Goal: Task Accomplishment & Management: Use online tool/utility

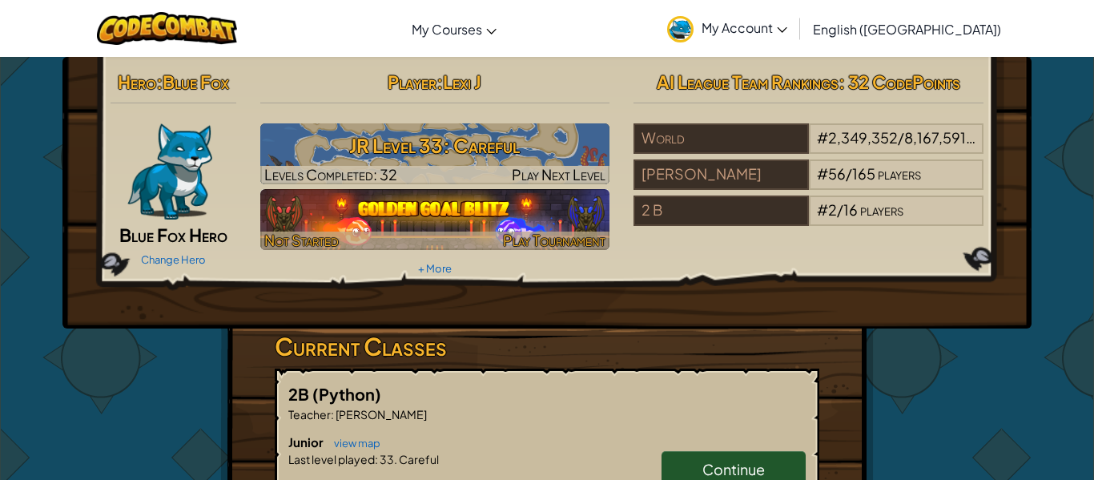
click at [385, 224] on img at bounding box center [435, 219] width 350 height 61
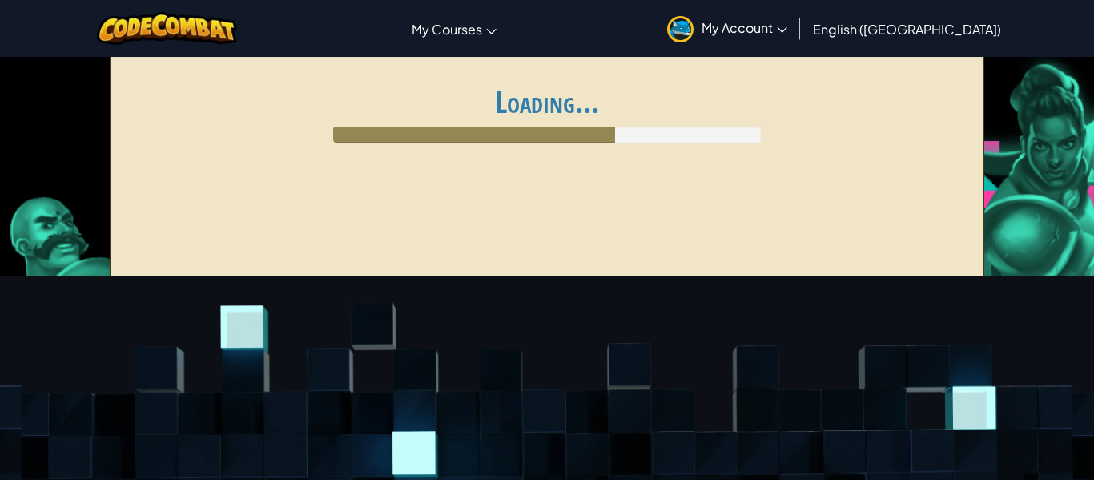
click at [659, 203] on div "Global AI League ends at [DATE] 1:59 AM Register for AI League Ladder My Matche…" at bounding box center [548, 172] width 876 height 240
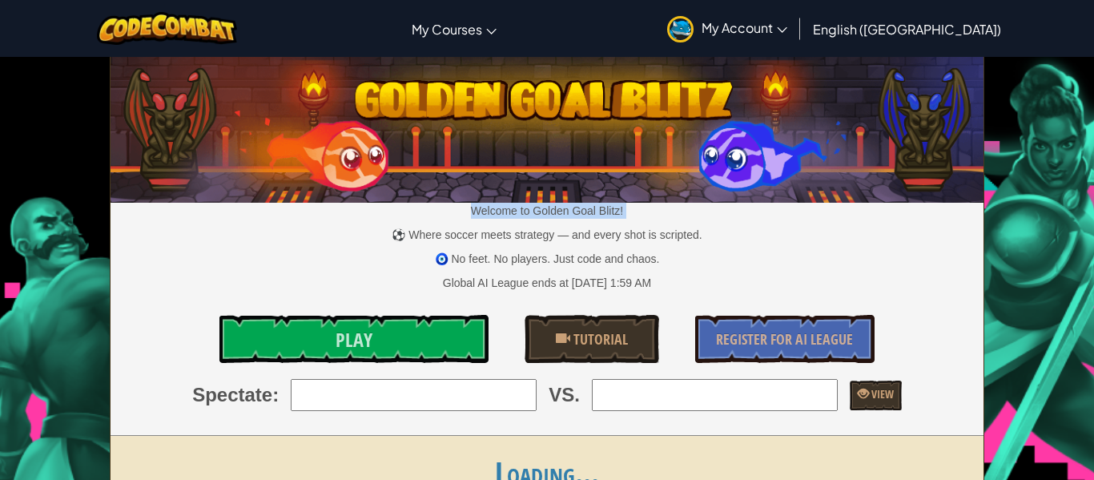
click at [659, 203] on p "Welcome to Golden Goal Blitz!" at bounding box center [548, 211] width 874 height 16
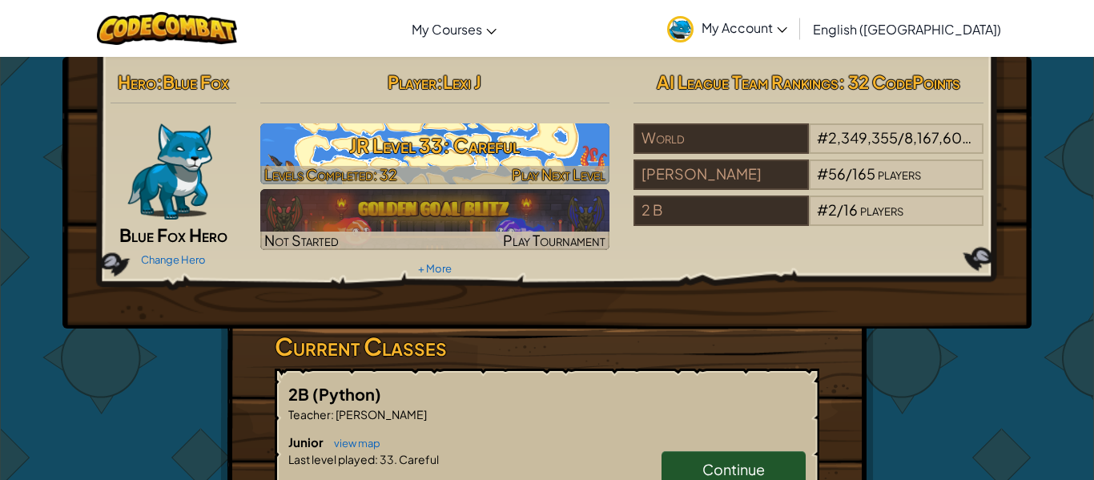
click at [413, 136] on h3 "JR Level 33: Careful" at bounding box center [435, 145] width 350 height 36
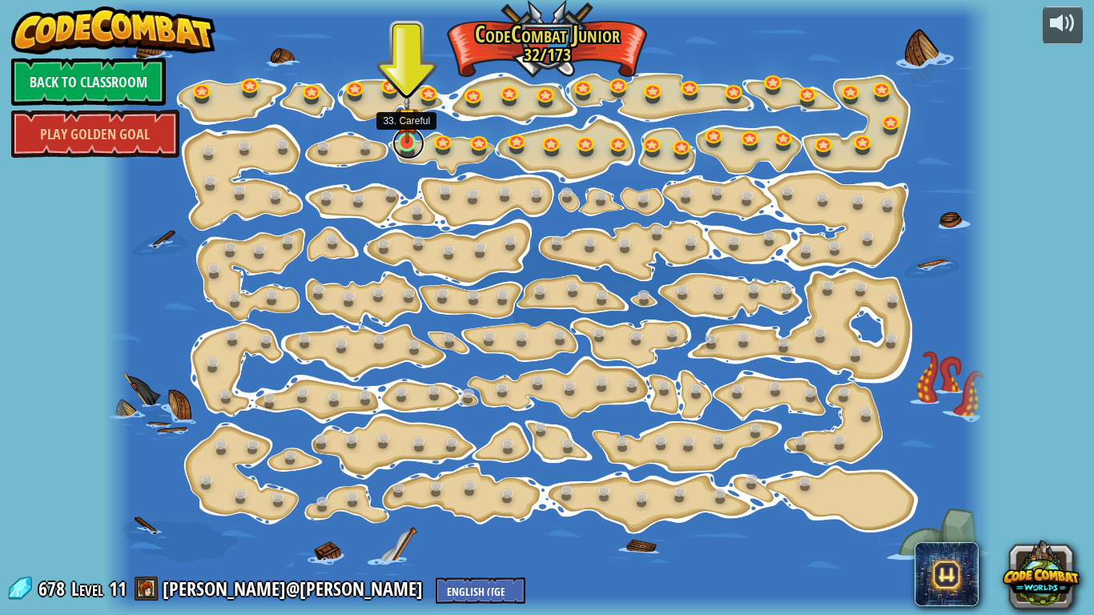
click at [405, 145] on link at bounding box center [409, 143] width 32 height 32
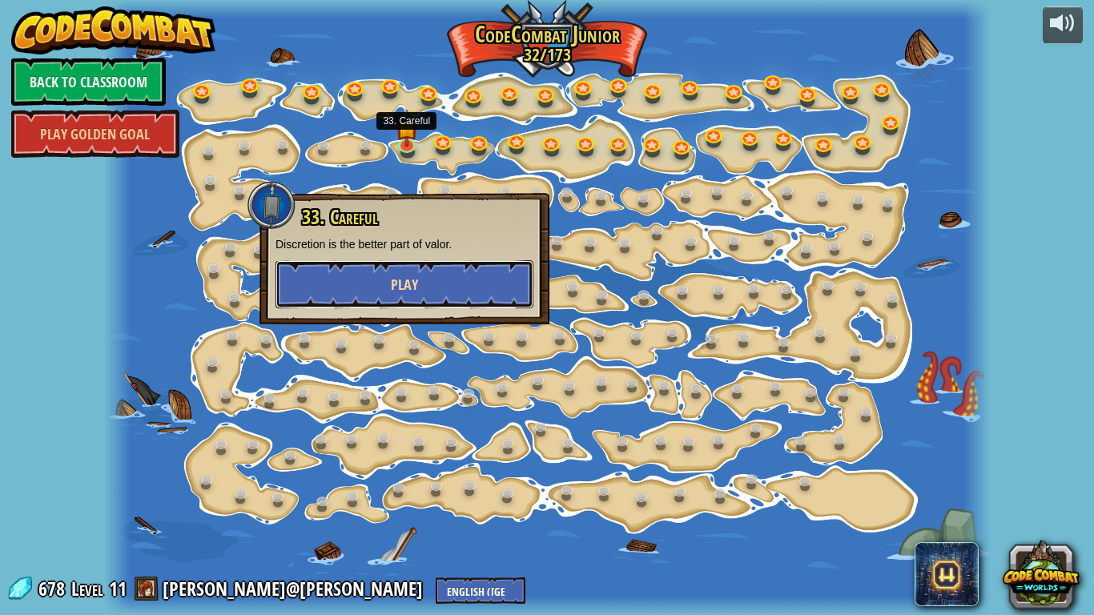
click at [409, 276] on span "Play" at bounding box center [404, 285] width 27 height 20
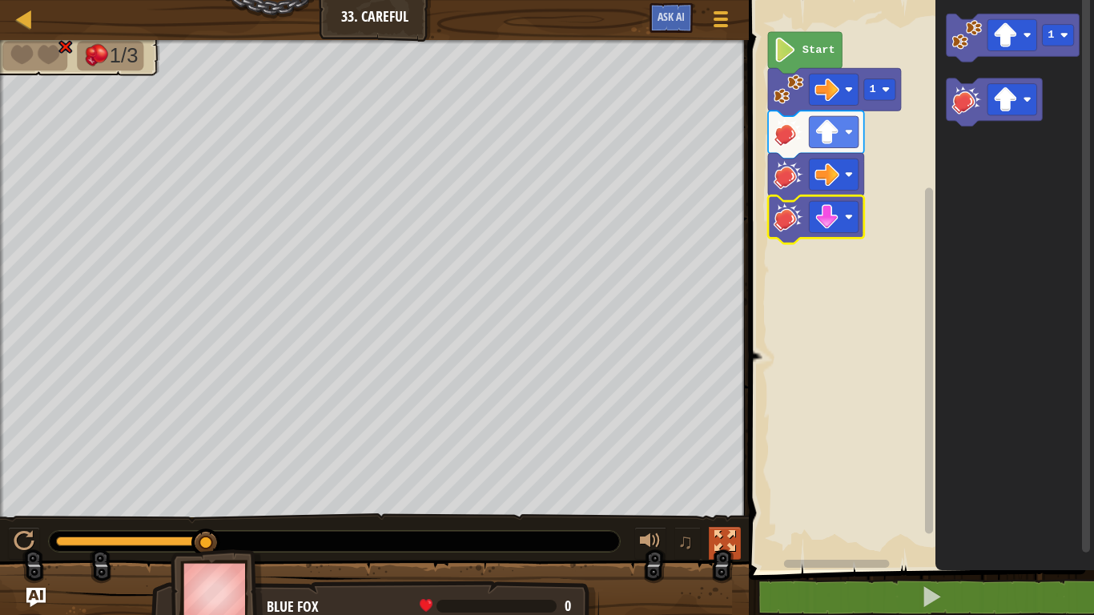
click at [724, 479] on div at bounding box center [725, 541] width 21 height 21
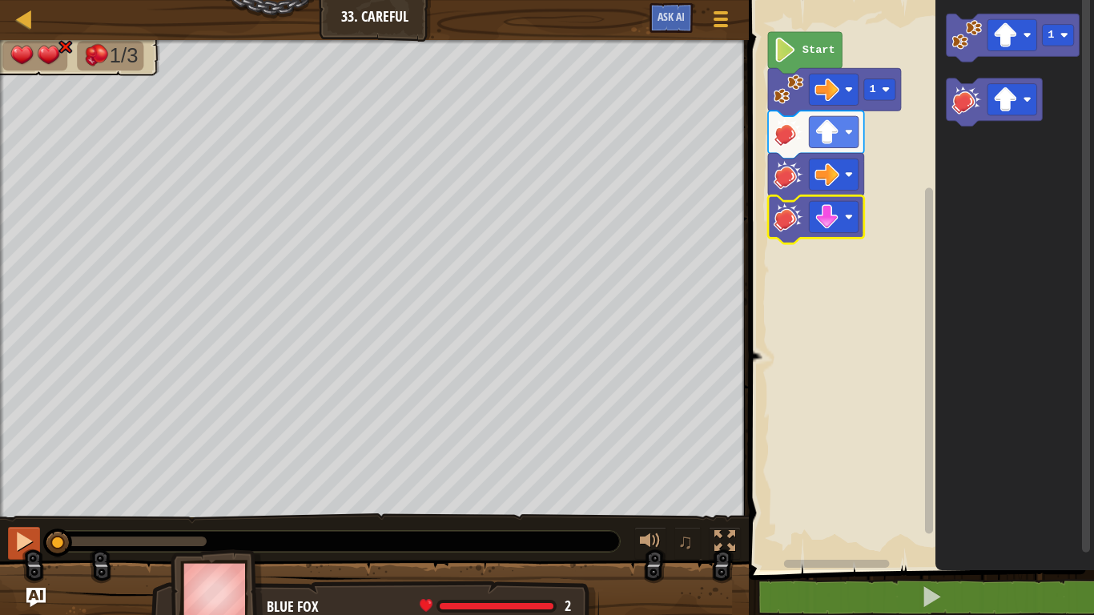
drag, startPoint x: 203, startPoint y: 537, endPoint x: 34, endPoint y: 554, distance: 169.9
click at [34, 479] on div "♫" at bounding box center [374, 538] width 749 height 48
click at [30, 479] on div at bounding box center [24, 541] width 21 height 21
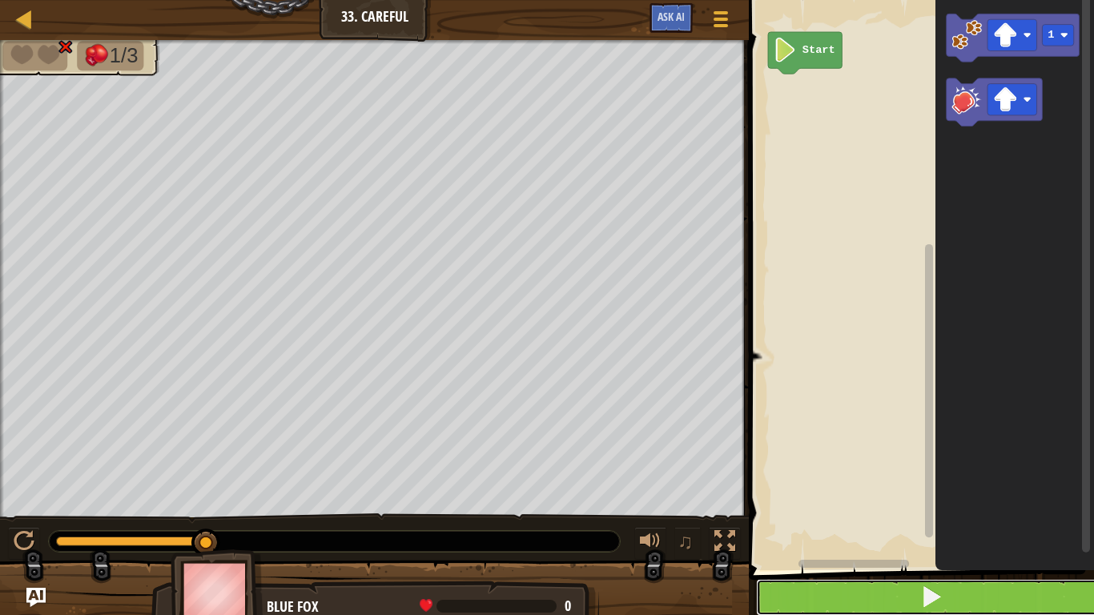
click at [885, 479] on button at bounding box center [931, 597] width 350 height 37
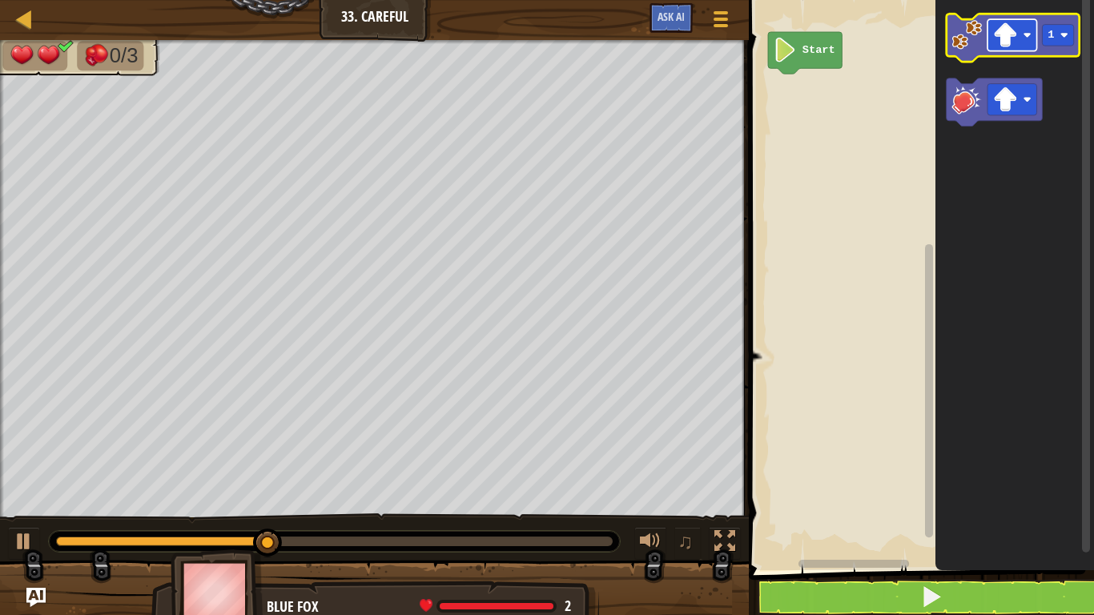
click at [1009, 42] on image "Blockly Workspace" at bounding box center [1005, 34] width 25 height 25
click at [1003, 32] on image "Blockly Workspace" at bounding box center [1005, 34] width 25 height 25
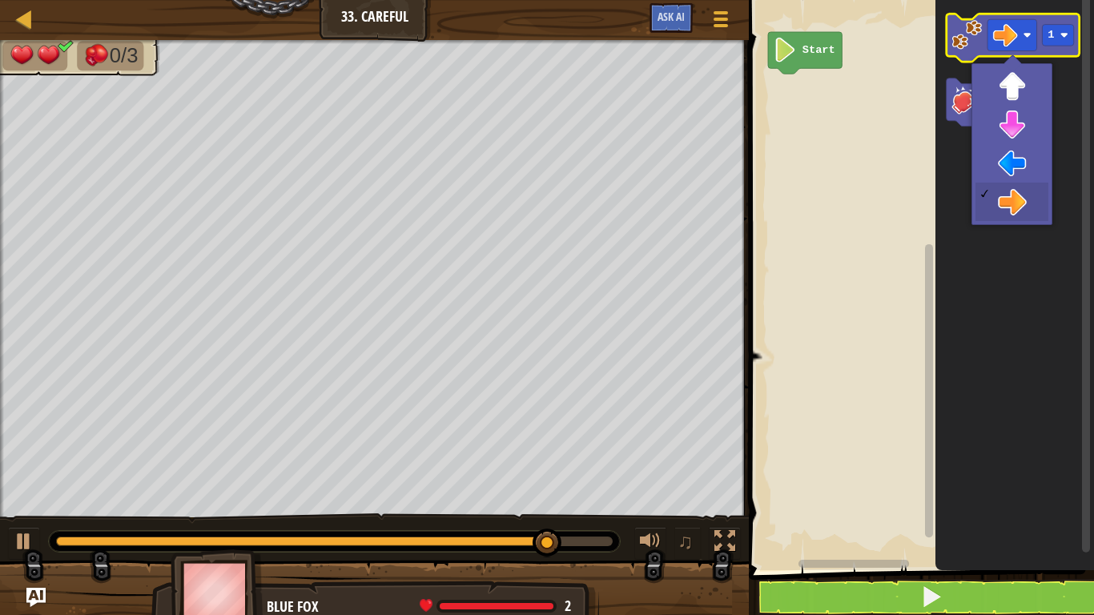
click at [975, 42] on image "Blockly Workspace" at bounding box center [968, 35] width 30 height 30
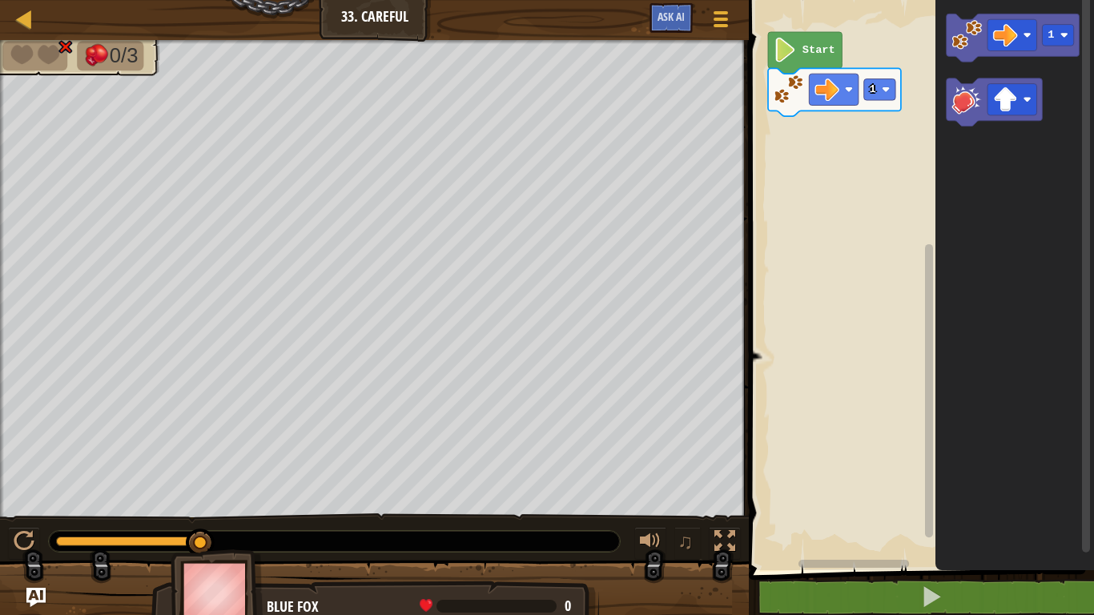
click at [986, 340] on icon "Blockly Workspace" at bounding box center [1015, 281] width 159 height 578
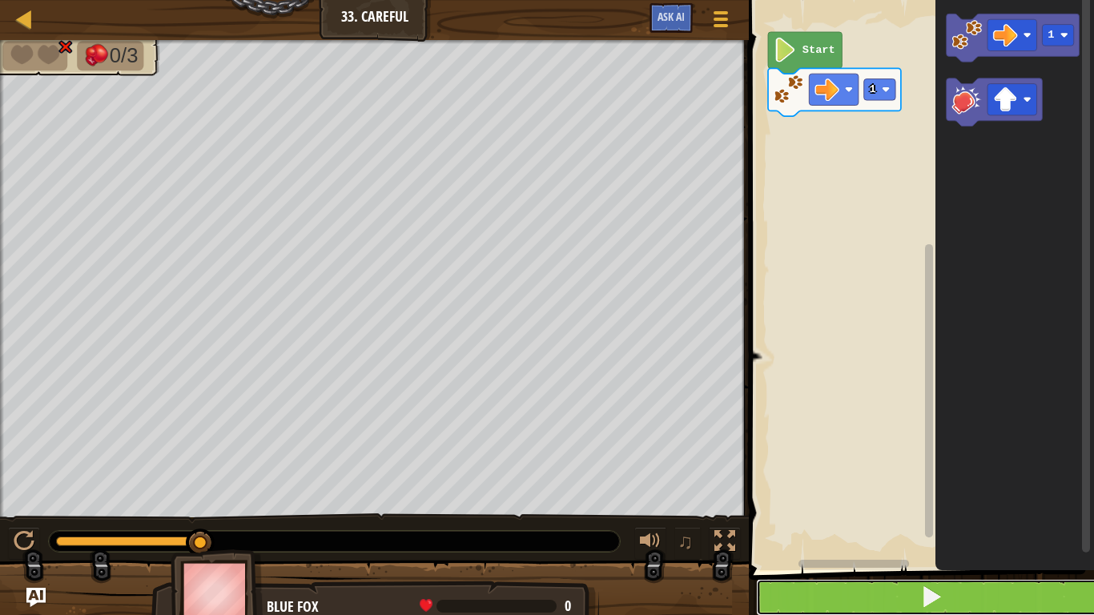
click at [932, 479] on span at bounding box center [931, 597] width 22 height 22
click at [986, 479] on button at bounding box center [931, 597] width 350 height 37
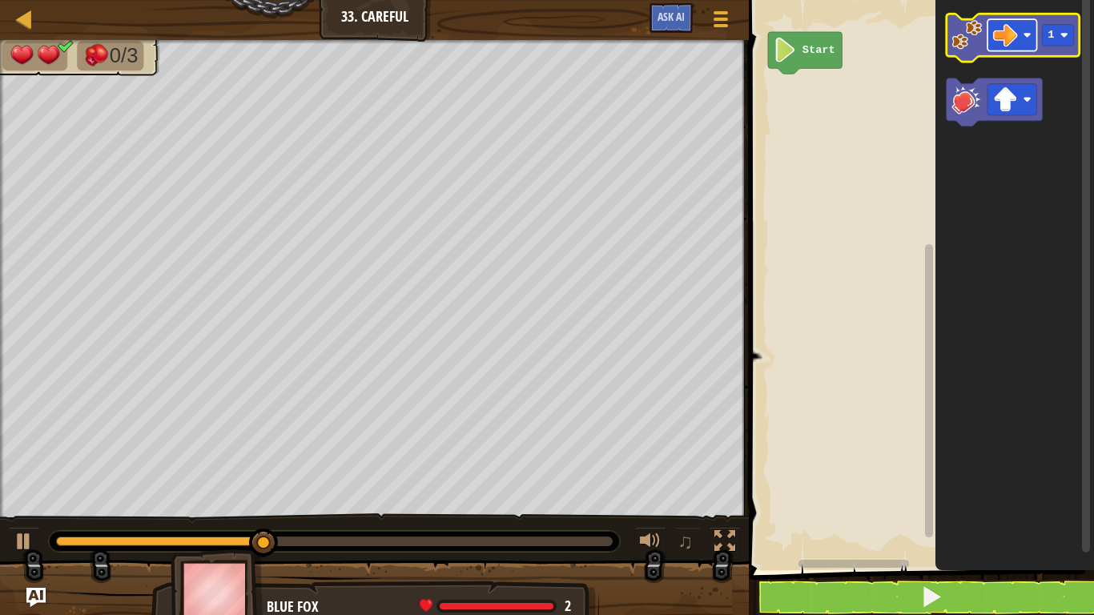
click at [993, 32] on rect "Blockly Workspace" at bounding box center [1013, 34] width 50 height 31
click at [965, 43] on image "Blockly Workspace" at bounding box center [968, 35] width 30 height 30
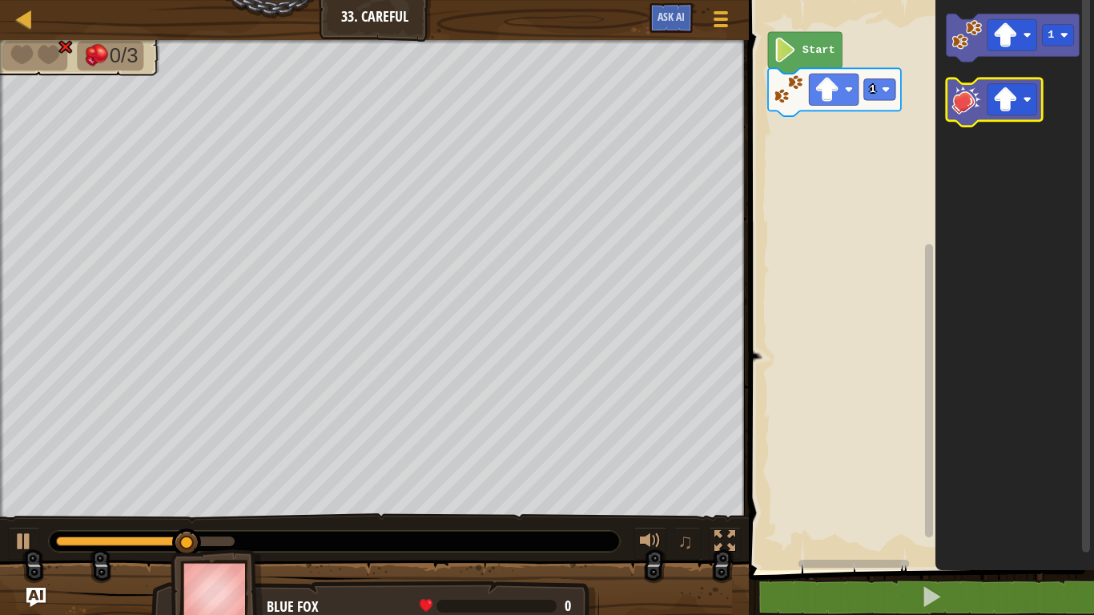
click at [981, 99] on image "Blockly Workspace" at bounding box center [968, 99] width 30 height 30
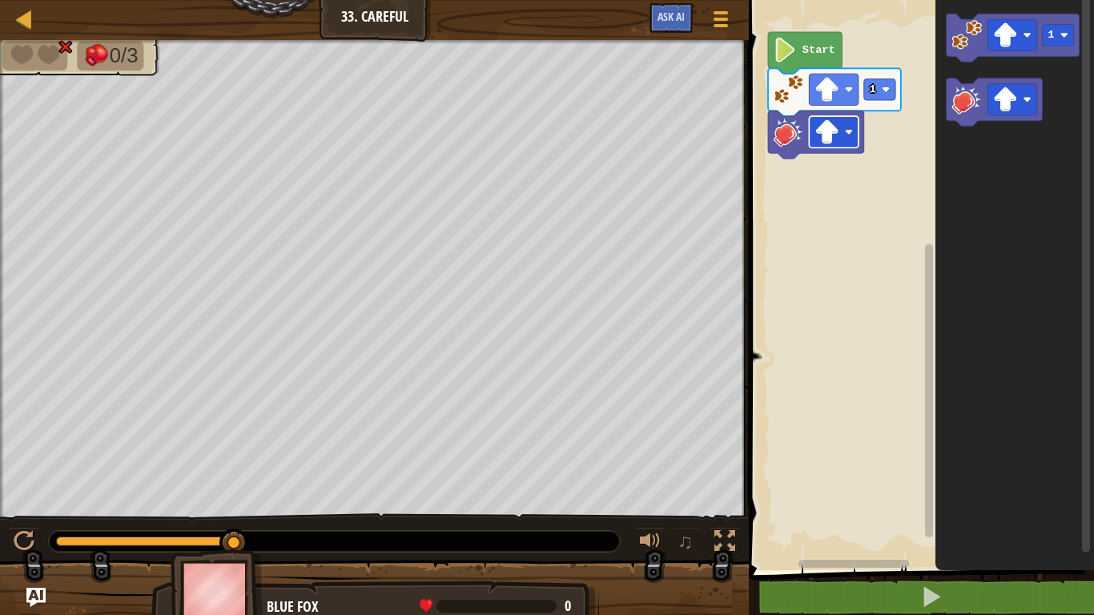
click at [816, 127] on image "Blockly Workspace" at bounding box center [828, 131] width 25 height 25
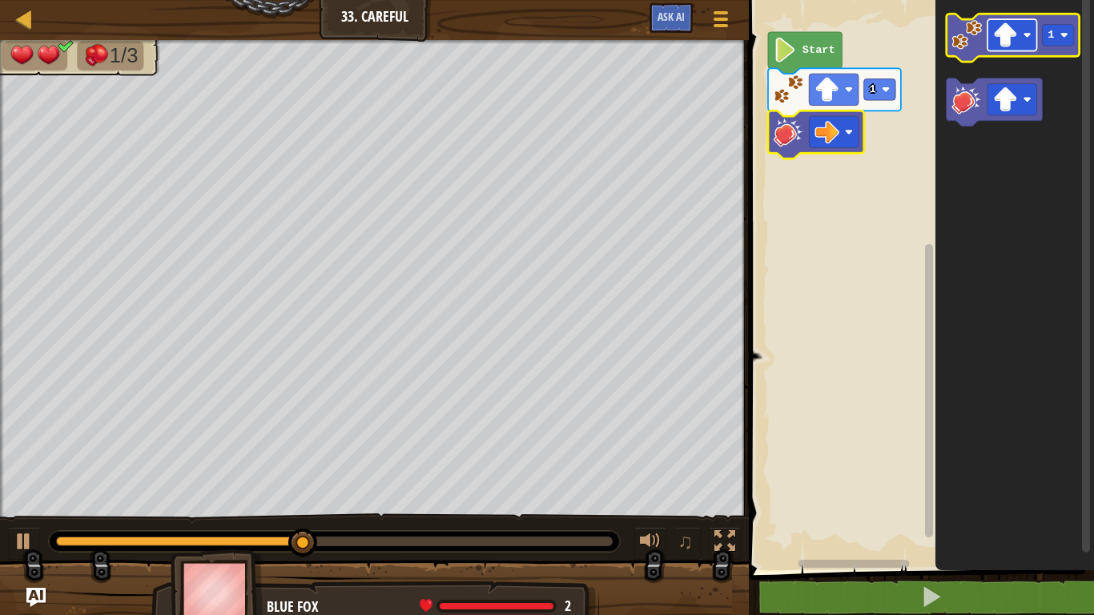
click at [1005, 31] on image "Blockly Workspace" at bounding box center [1005, 34] width 25 height 25
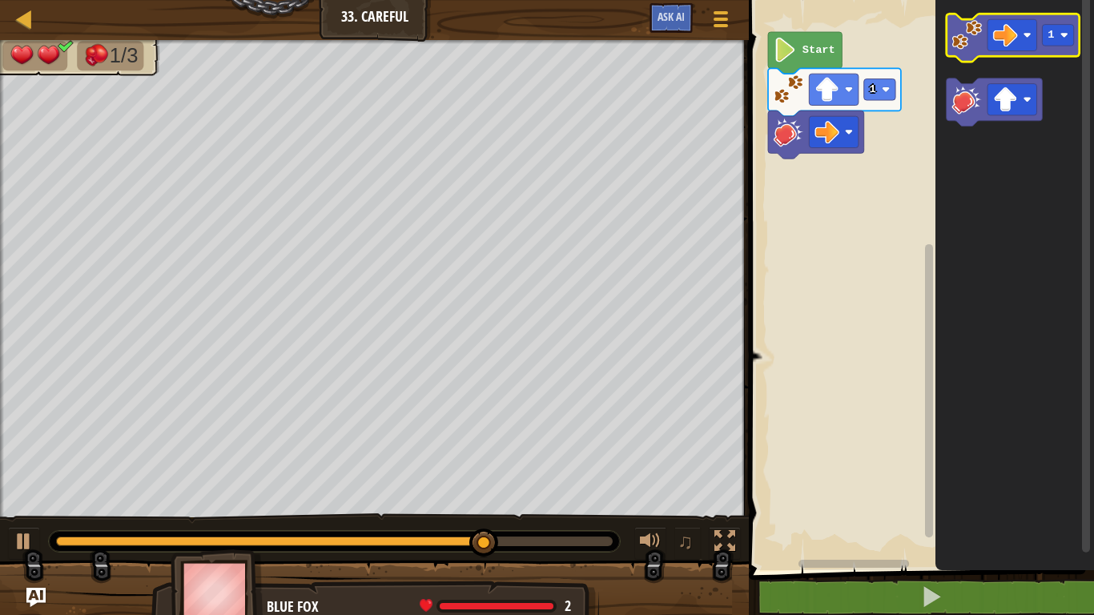
click at [961, 34] on image "Blockly Workspace" at bounding box center [968, 35] width 30 height 30
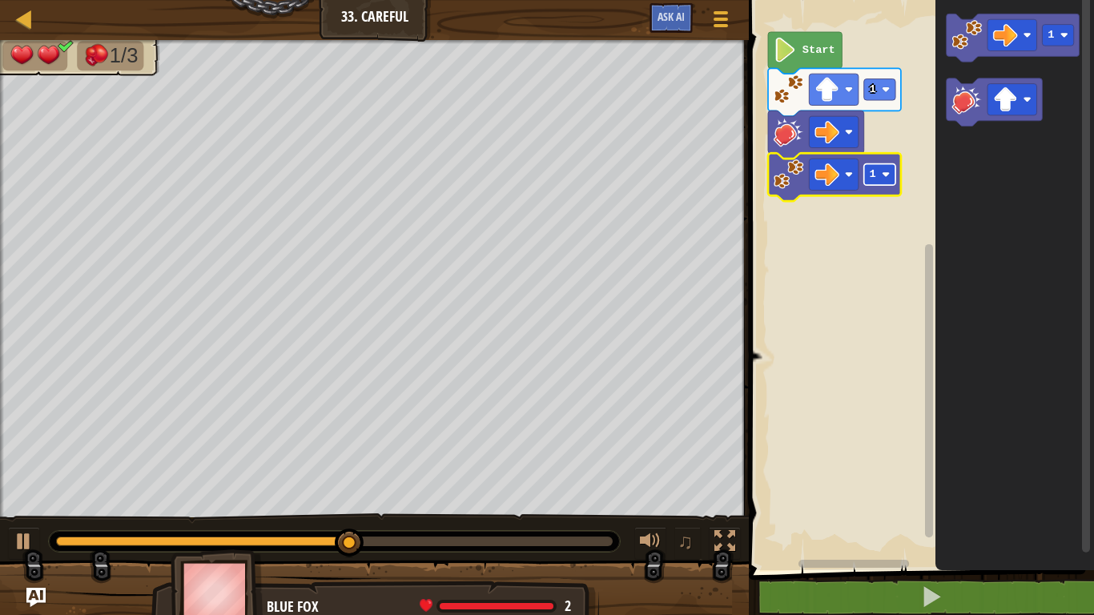
click at [873, 181] on rect "Blockly Workspace" at bounding box center [879, 175] width 31 height 22
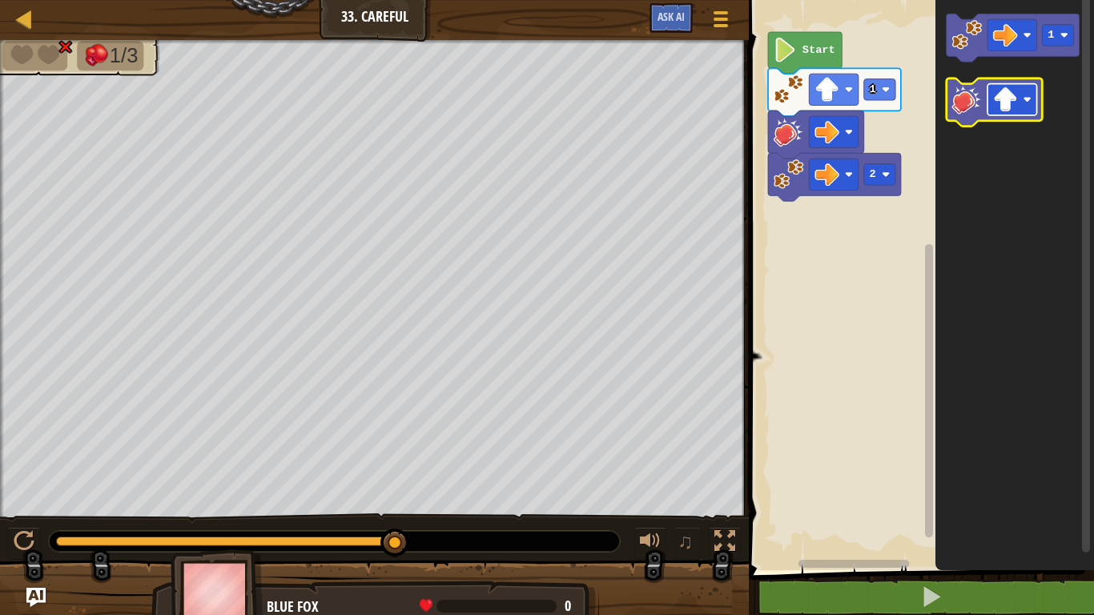
click at [1019, 99] on rect "Blockly Workspace" at bounding box center [1013, 99] width 50 height 31
click at [961, 93] on image "Blockly Workspace" at bounding box center [968, 99] width 30 height 30
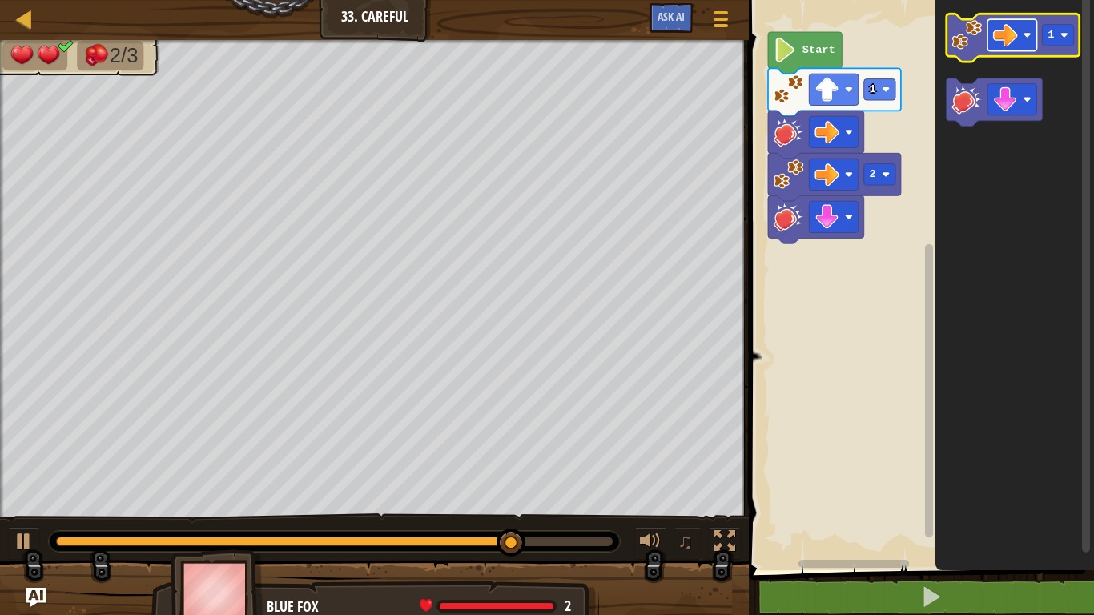
click at [1014, 25] on image "Blockly Workspace" at bounding box center [1005, 34] width 25 height 25
click at [981, 47] on image "Blockly Workspace" at bounding box center [968, 35] width 30 height 30
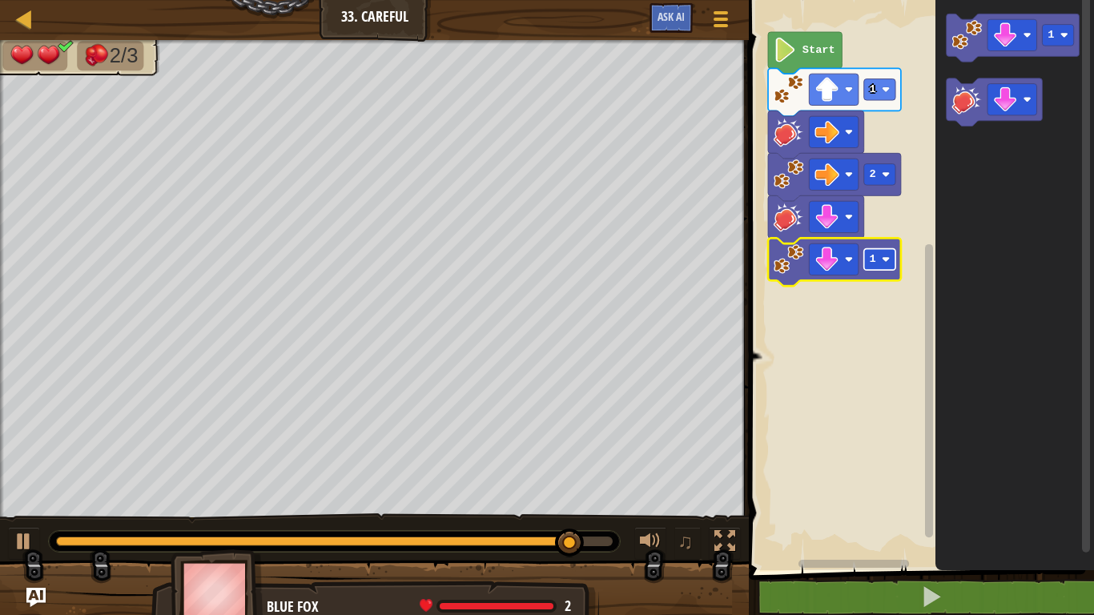
click at [868, 256] on rect "Blockly Workspace" at bounding box center [879, 260] width 31 height 22
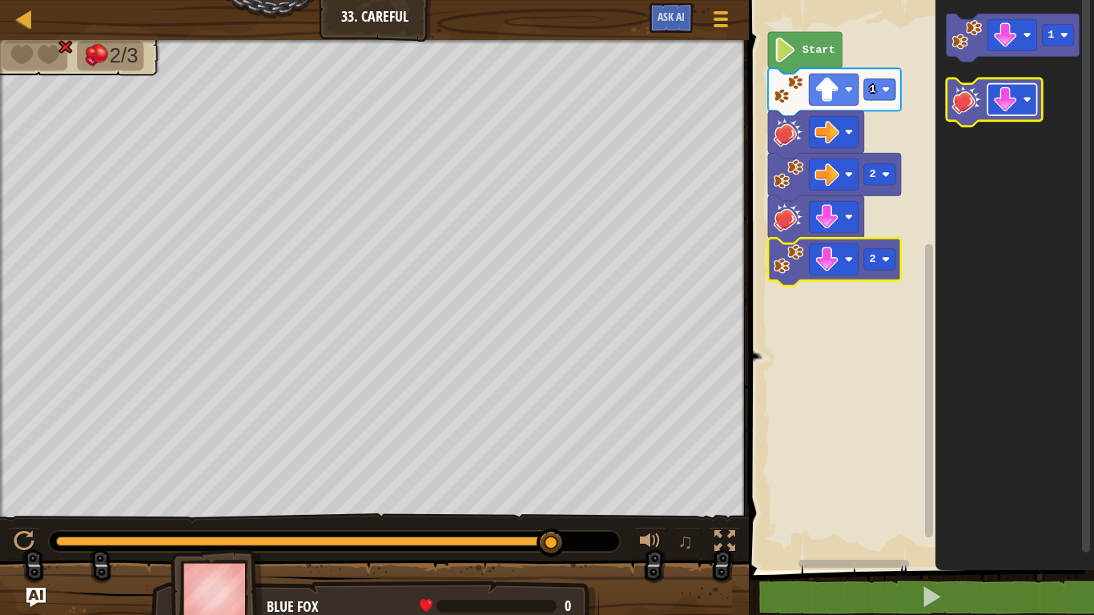
click at [1005, 107] on image "Blockly Workspace" at bounding box center [1005, 99] width 25 height 25
click at [971, 96] on image "Blockly Workspace" at bounding box center [968, 99] width 30 height 30
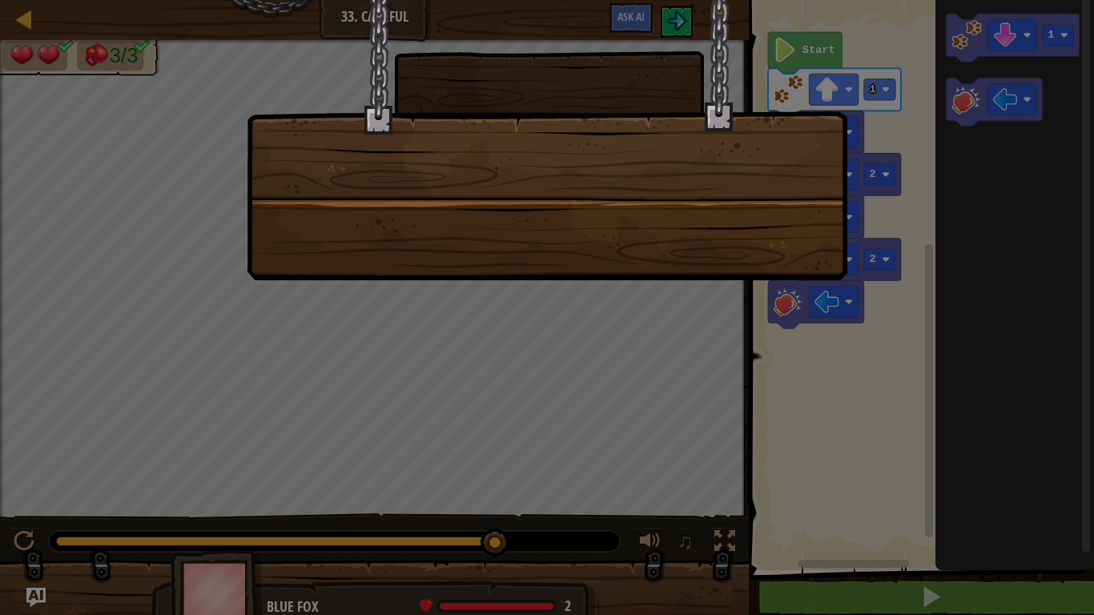
click at [27, 479] on div at bounding box center [547, 307] width 1094 height 615
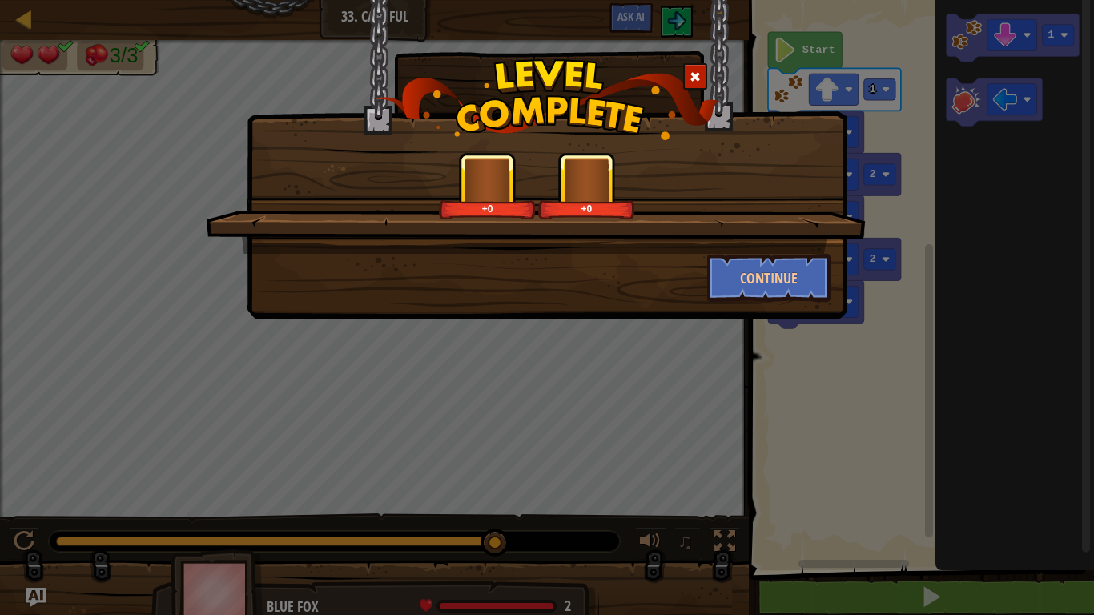
click at [27, 479] on div "+0 +0 Continue" at bounding box center [547, 307] width 1094 height 615
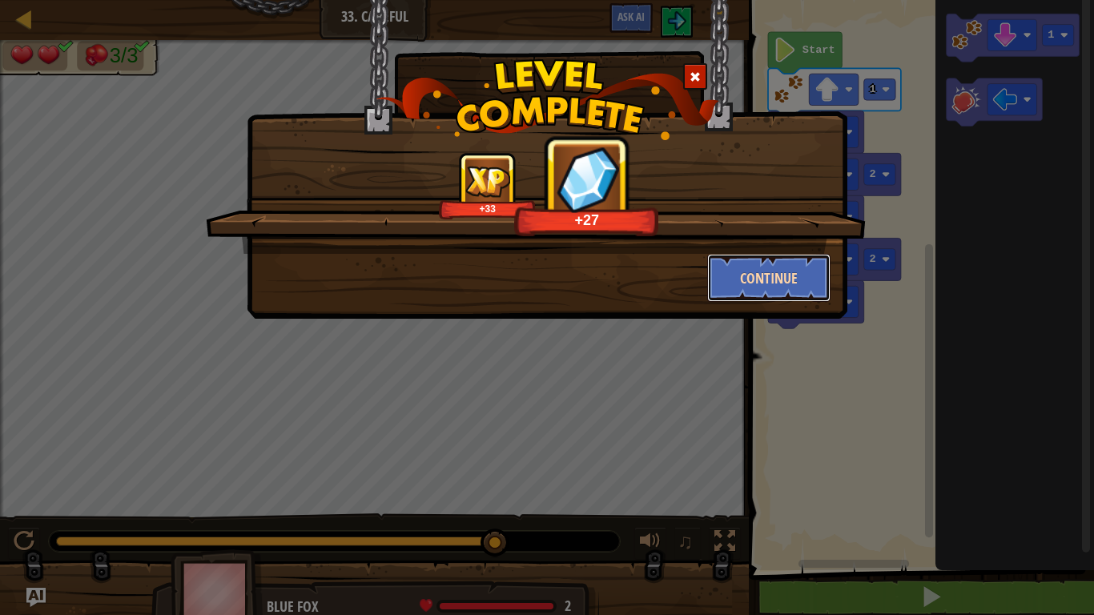
click at [750, 276] on button "Continue" at bounding box center [769, 278] width 124 height 48
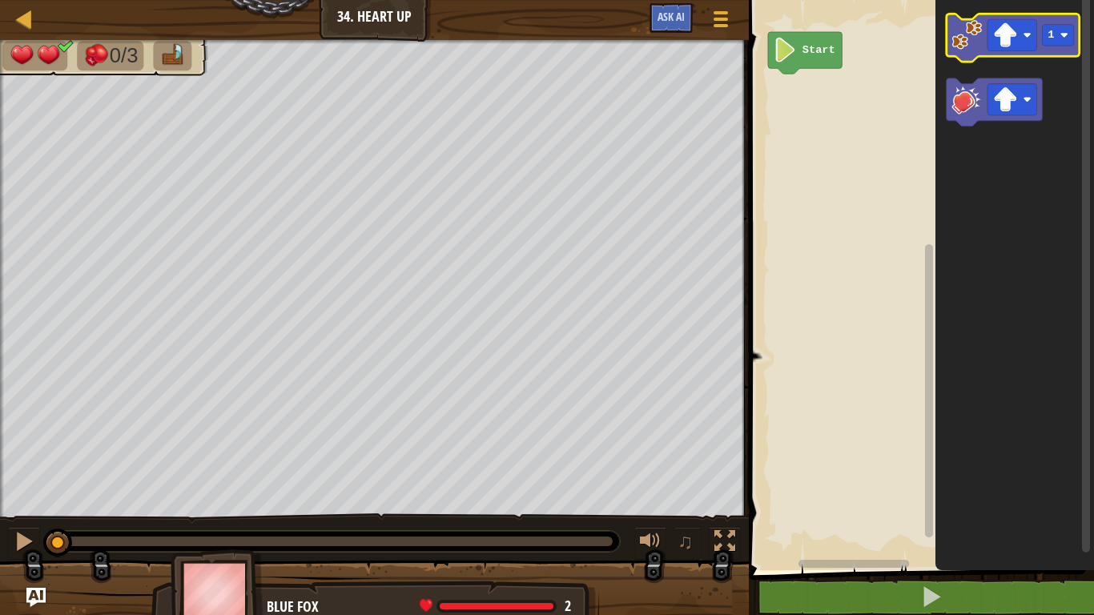
click at [965, 46] on image "Blockly Workspace" at bounding box center [968, 35] width 30 height 30
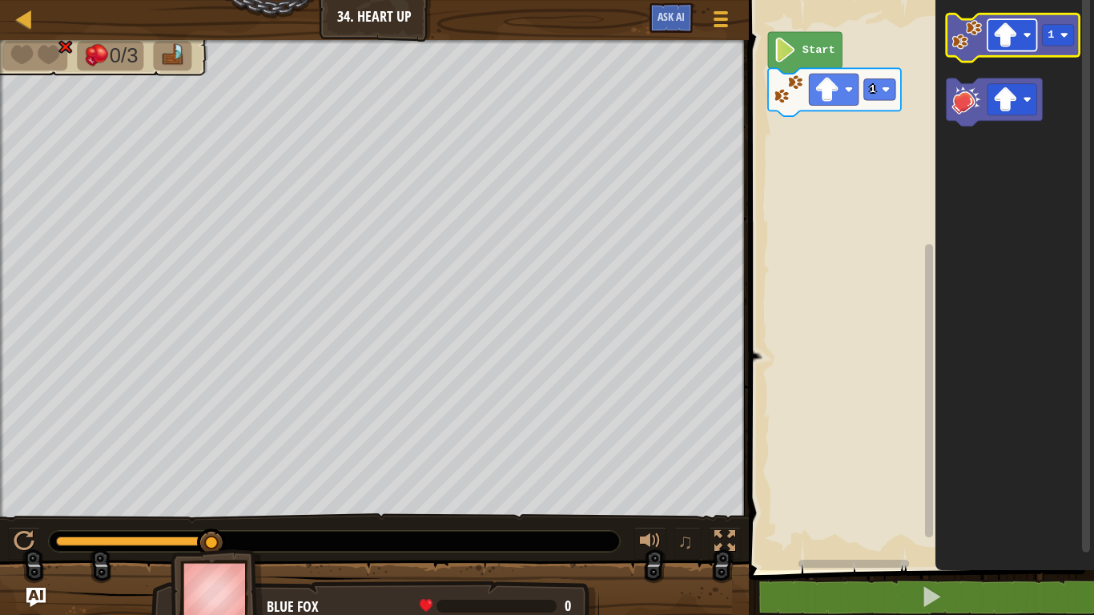
click at [999, 26] on image "Blockly Workspace" at bounding box center [1005, 34] width 25 height 25
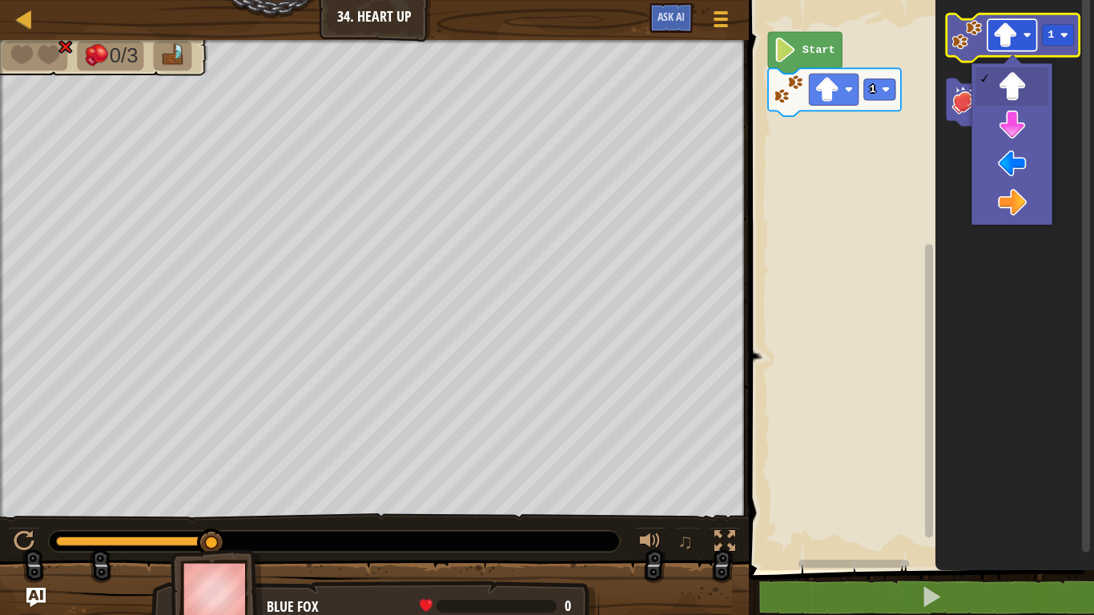
click at [1001, 22] on rect "Blockly Workspace" at bounding box center [1013, 34] width 50 height 31
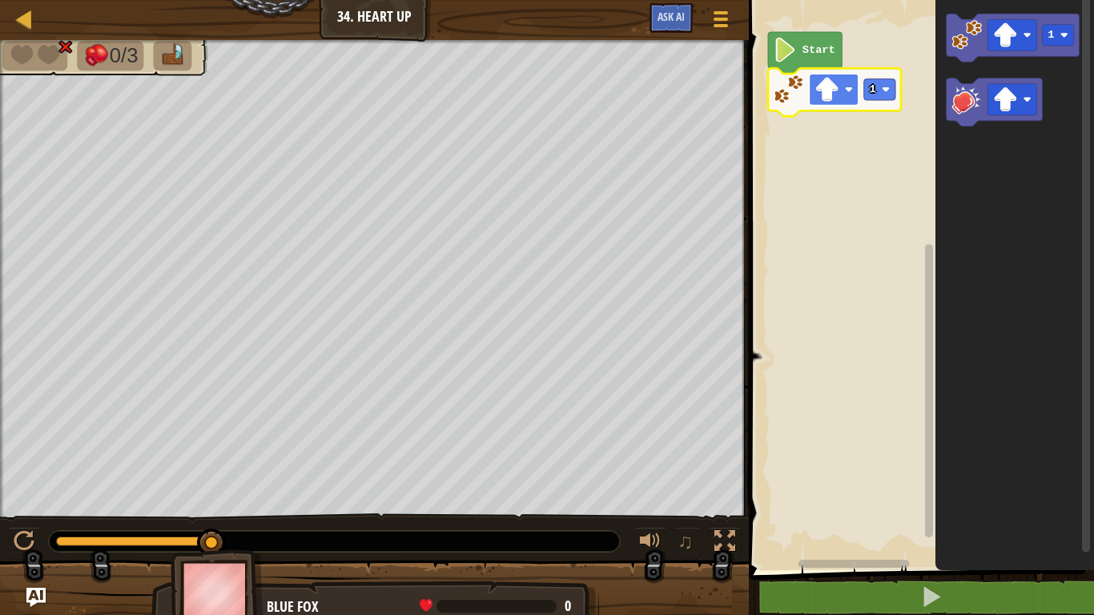
click at [847, 89] on image "Blockly Workspace" at bounding box center [849, 90] width 8 height 8
click at [998, 100] on image "Blockly Workspace" at bounding box center [1005, 99] width 25 height 25
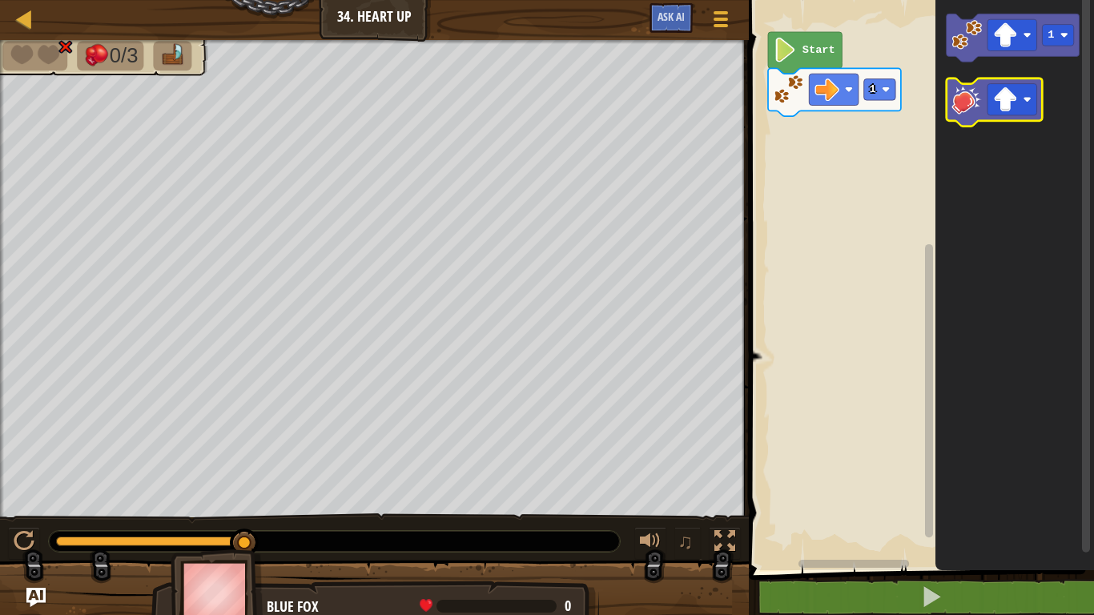
click at [977, 117] on icon "Blockly Workspace" at bounding box center [995, 103] width 96 height 48
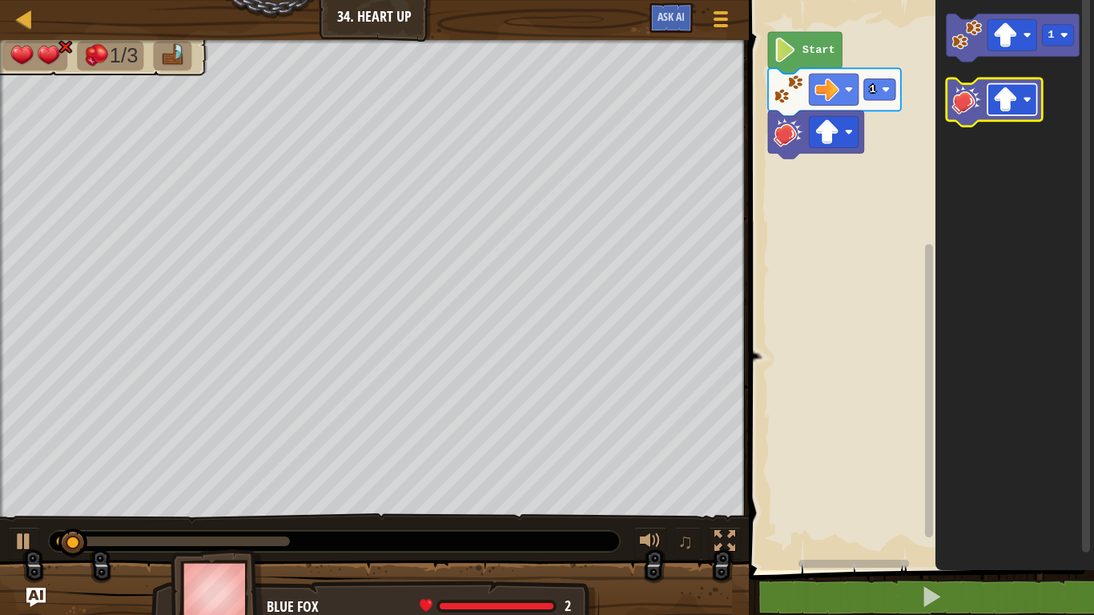
click at [989, 108] on rect "Blockly Workspace" at bounding box center [1013, 99] width 50 height 31
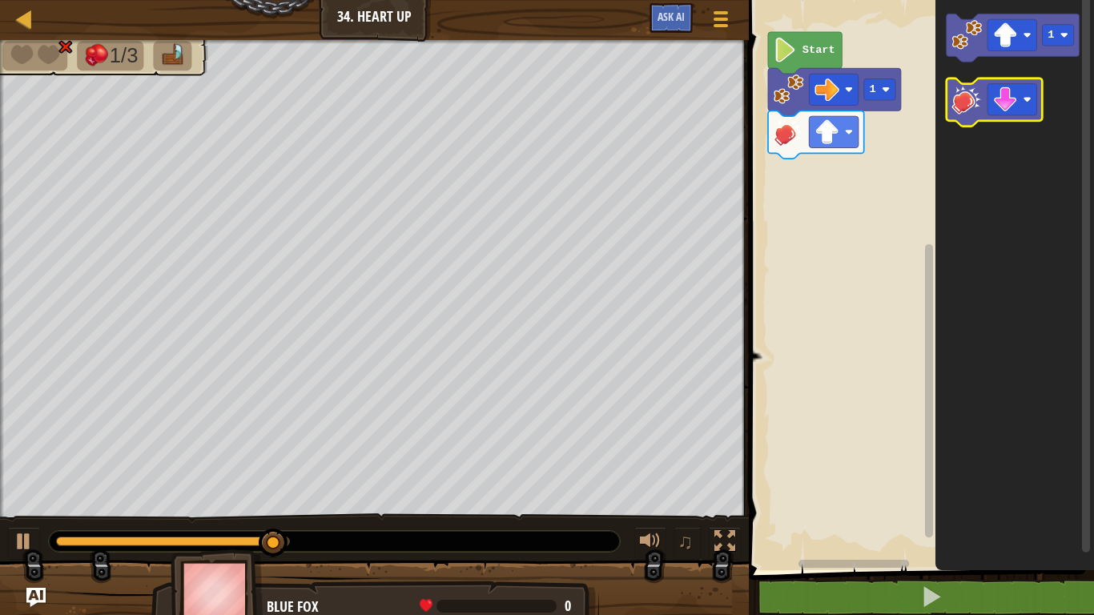
click at [951, 103] on icon "Blockly Workspace" at bounding box center [995, 103] width 96 height 48
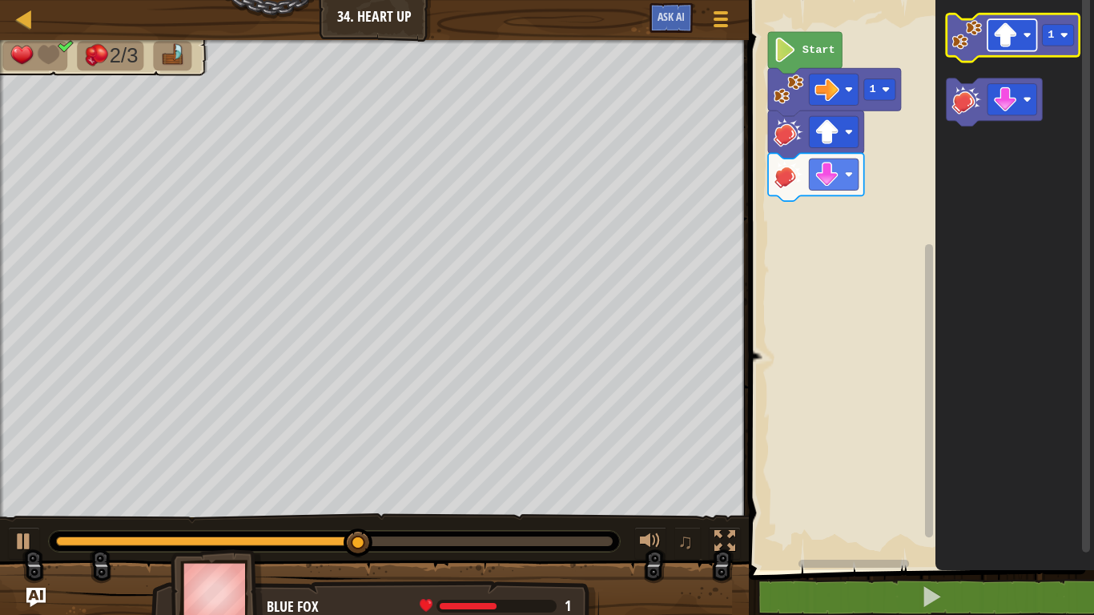
click at [1013, 45] on image "Blockly Workspace" at bounding box center [1005, 34] width 25 height 25
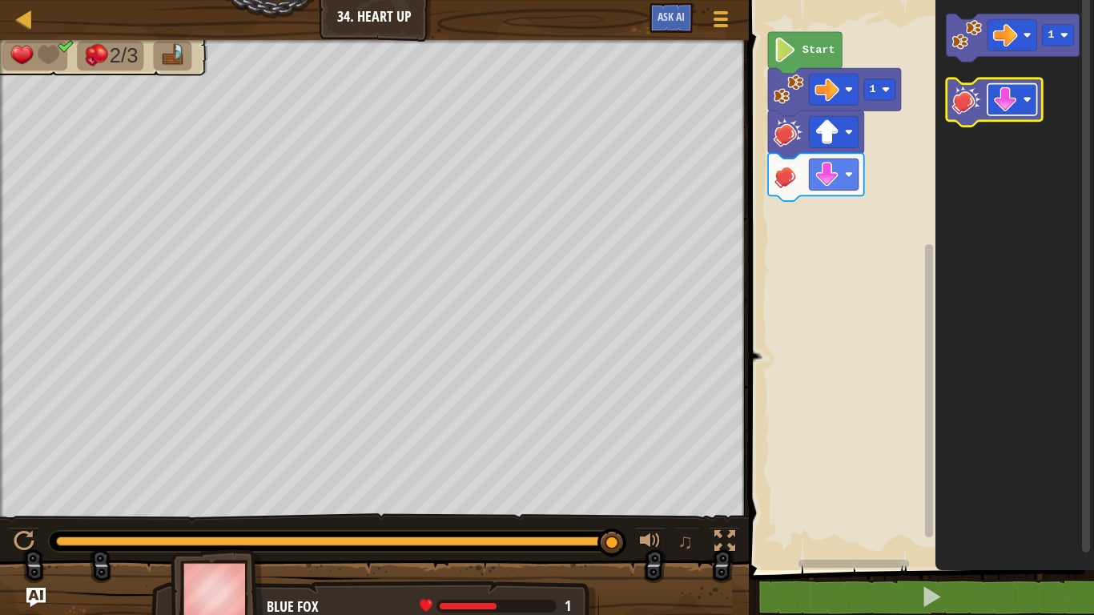
click at [1021, 115] on rect "Blockly Workspace" at bounding box center [1013, 99] width 50 height 31
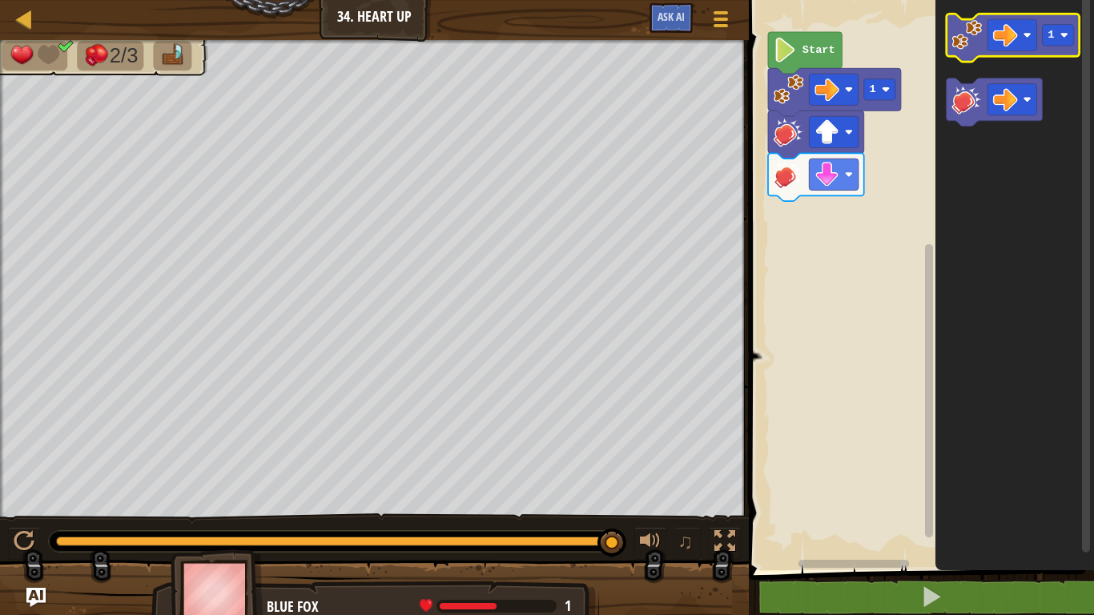
click at [960, 34] on image "Blockly Workspace" at bounding box center [968, 35] width 30 height 30
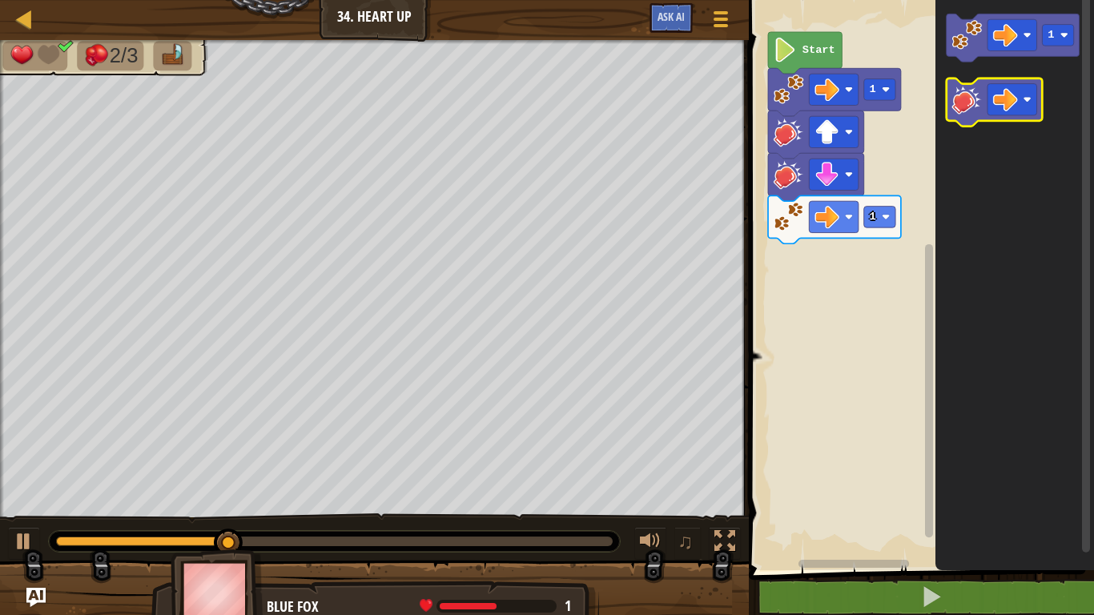
click at [967, 103] on image "Blockly Workspace" at bounding box center [968, 99] width 30 height 30
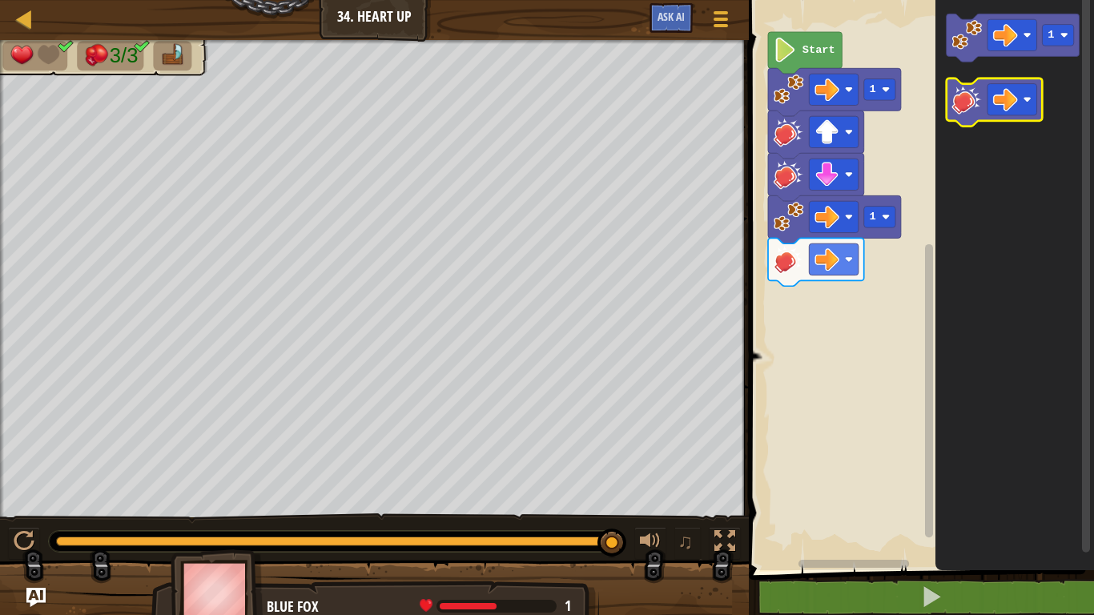
click at [966, 95] on image "Blockly Workspace" at bounding box center [968, 99] width 30 height 30
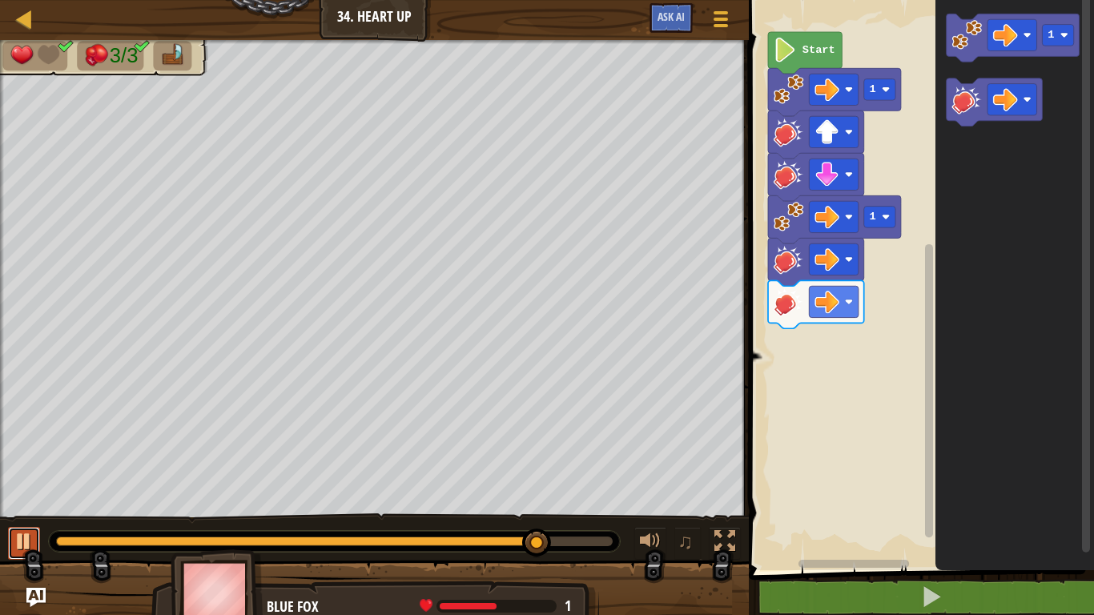
click at [34, 479] on div at bounding box center [24, 541] width 21 height 21
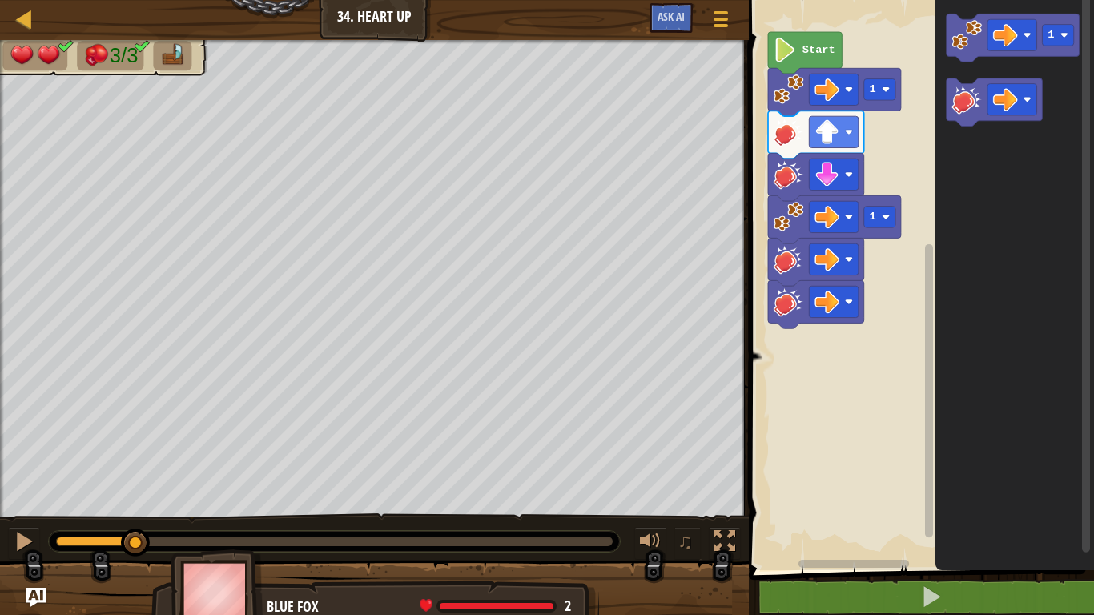
drag, startPoint x: 546, startPoint y: 536, endPoint x: 135, endPoint y: 552, distance: 411.3
click at [135, 479] on div at bounding box center [135, 543] width 29 height 29
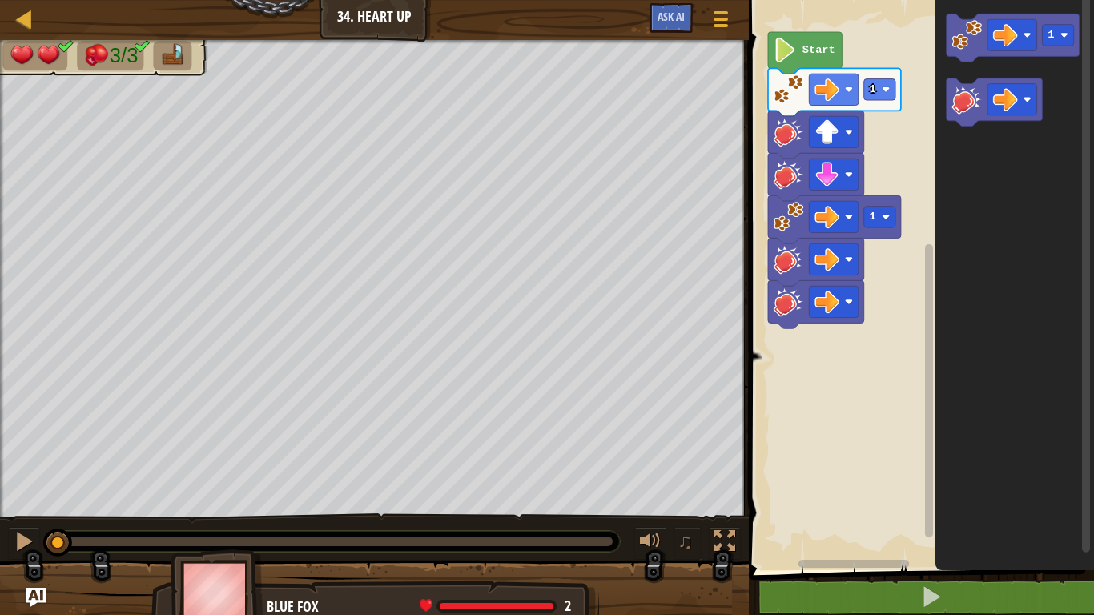
drag, startPoint x: 135, startPoint y: 552, endPoint x: 49, endPoint y: 562, distance: 87.1
click at [49, 479] on div "3/3 ♫ Blue Fox 2 x: 6 y: 14 x: 14 y: 14 action: move" at bounding box center [547, 333] width 1094 height 586
click at [9, 479] on button at bounding box center [24, 543] width 32 height 33
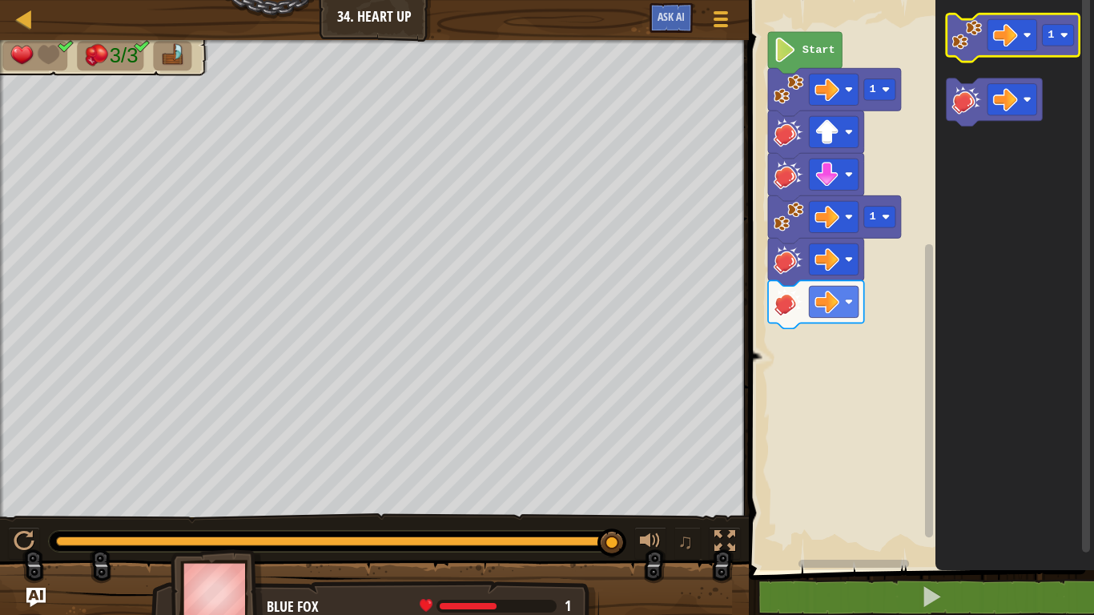
click at [976, 22] on image "Blockly Workspace" at bounding box center [968, 35] width 30 height 30
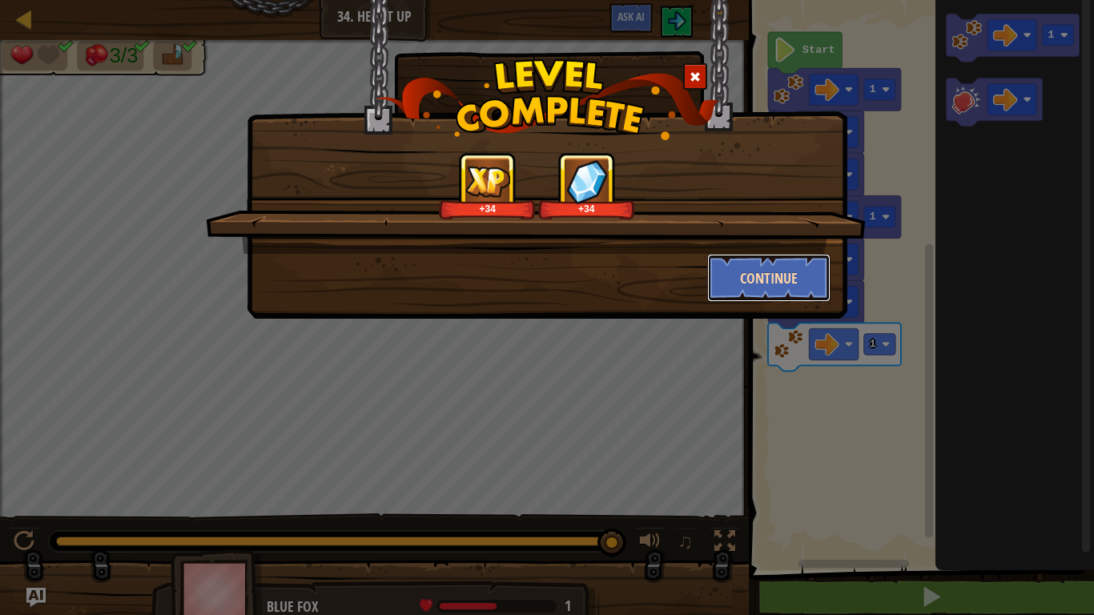
click at [731, 284] on button "Continue" at bounding box center [769, 278] width 124 height 48
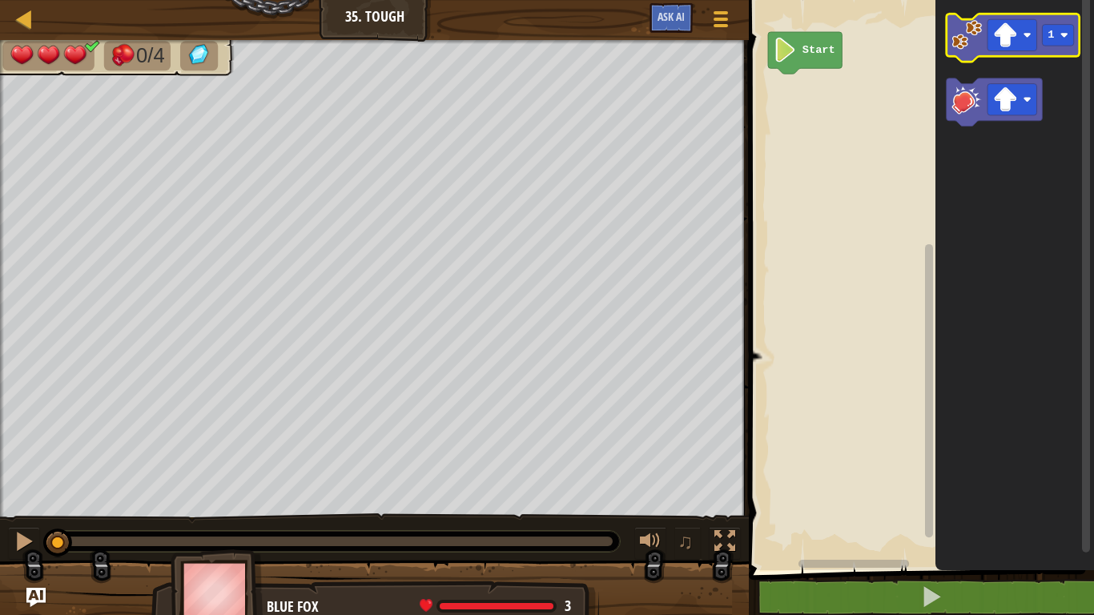
click at [965, 31] on image "Blockly Workspace" at bounding box center [968, 35] width 30 height 30
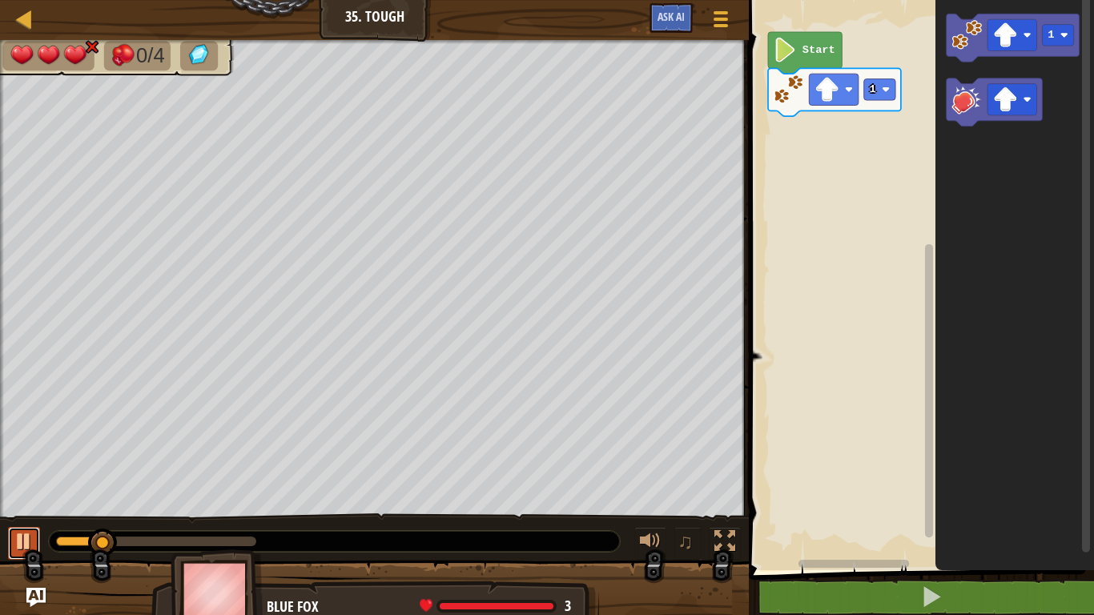
click at [27, 479] on button at bounding box center [24, 543] width 32 height 33
click at [971, 101] on image "Blockly Workspace" at bounding box center [968, 99] width 30 height 30
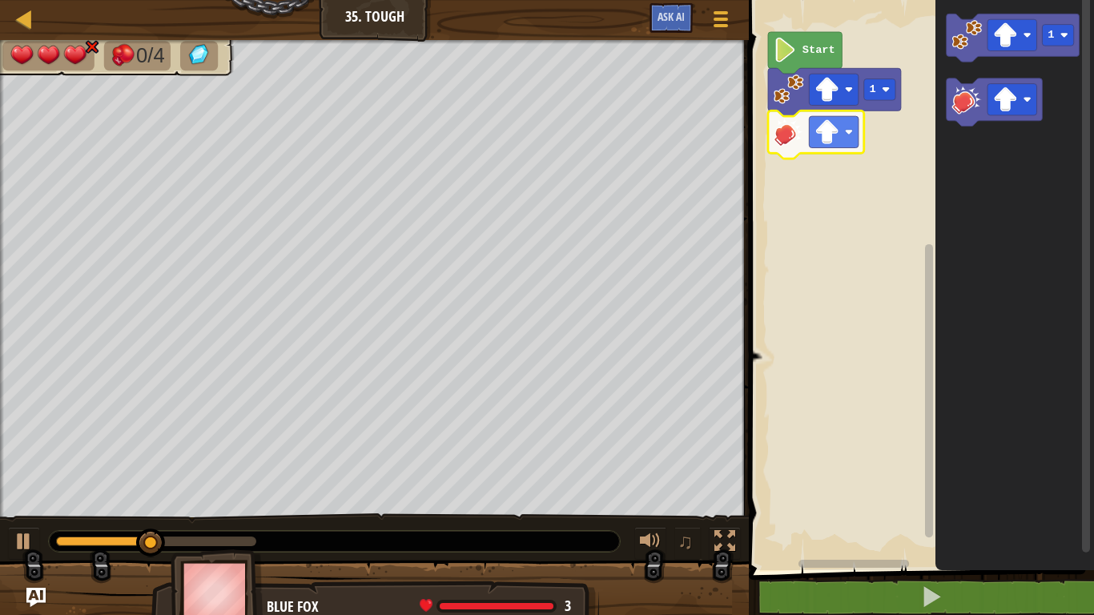
click at [790, 139] on image "Blockly Workspace" at bounding box center [789, 132] width 30 height 30
click at [831, 130] on image "Blockly Workspace" at bounding box center [828, 131] width 25 height 25
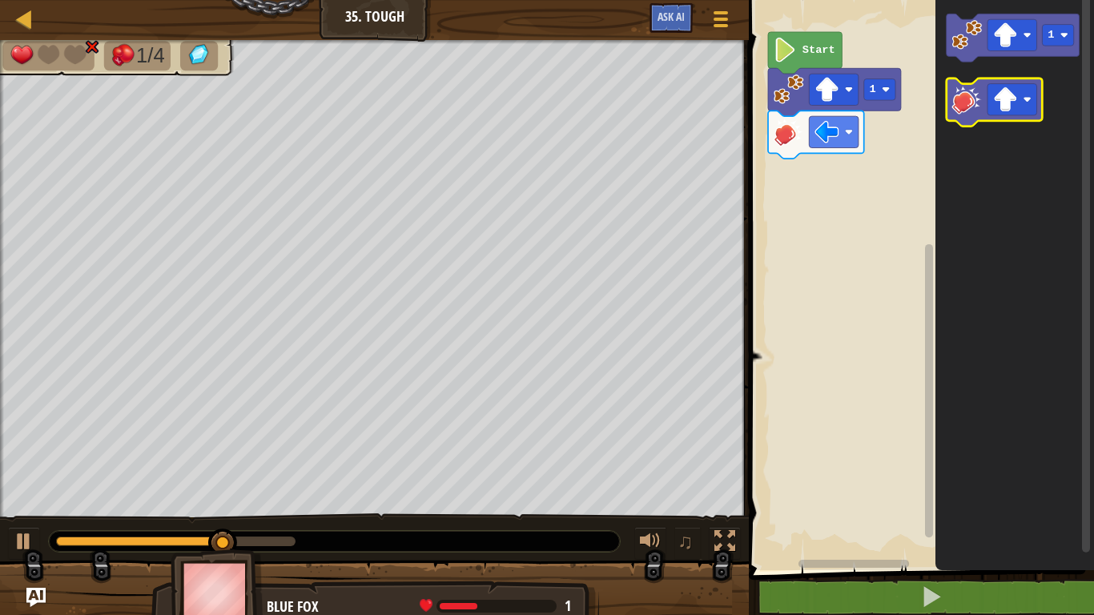
click at [964, 107] on image "Blockly Workspace" at bounding box center [968, 99] width 30 height 30
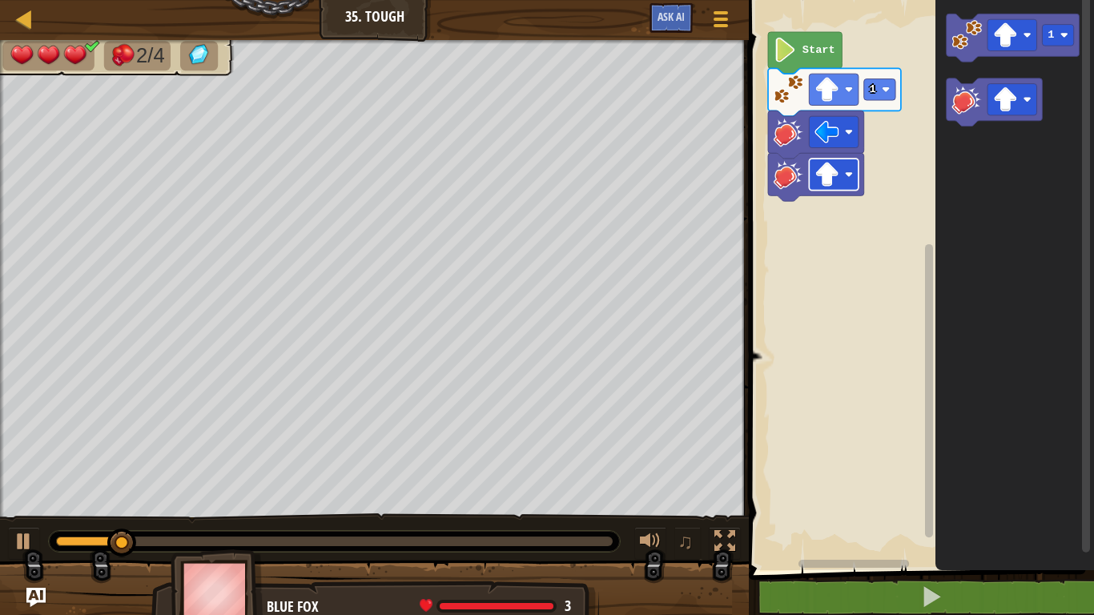
click at [827, 166] on image "Blockly Workspace" at bounding box center [828, 174] width 25 height 25
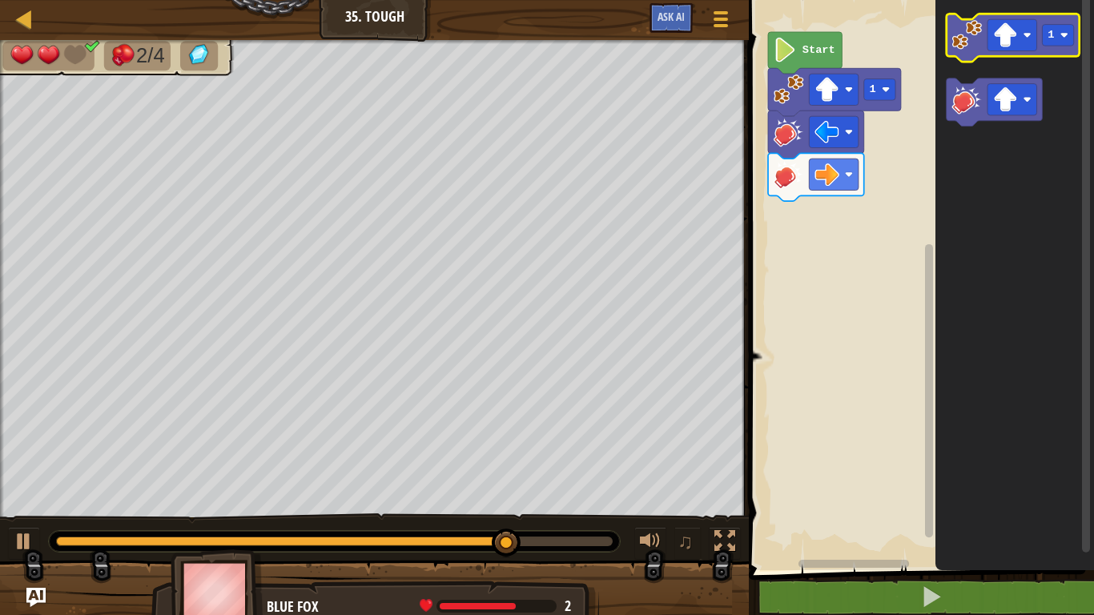
click at [960, 29] on image "Blockly Workspace" at bounding box center [968, 35] width 30 height 30
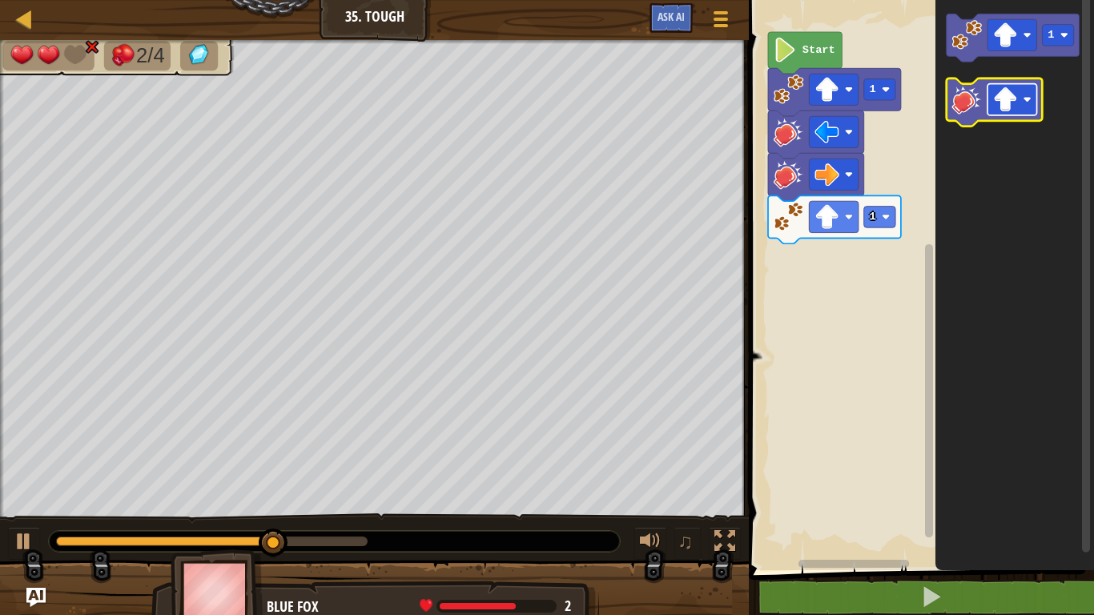
click at [988, 98] on rect "Blockly Workspace" at bounding box center [1013, 99] width 50 height 31
click at [962, 95] on image "Blockly Workspace" at bounding box center [968, 99] width 30 height 30
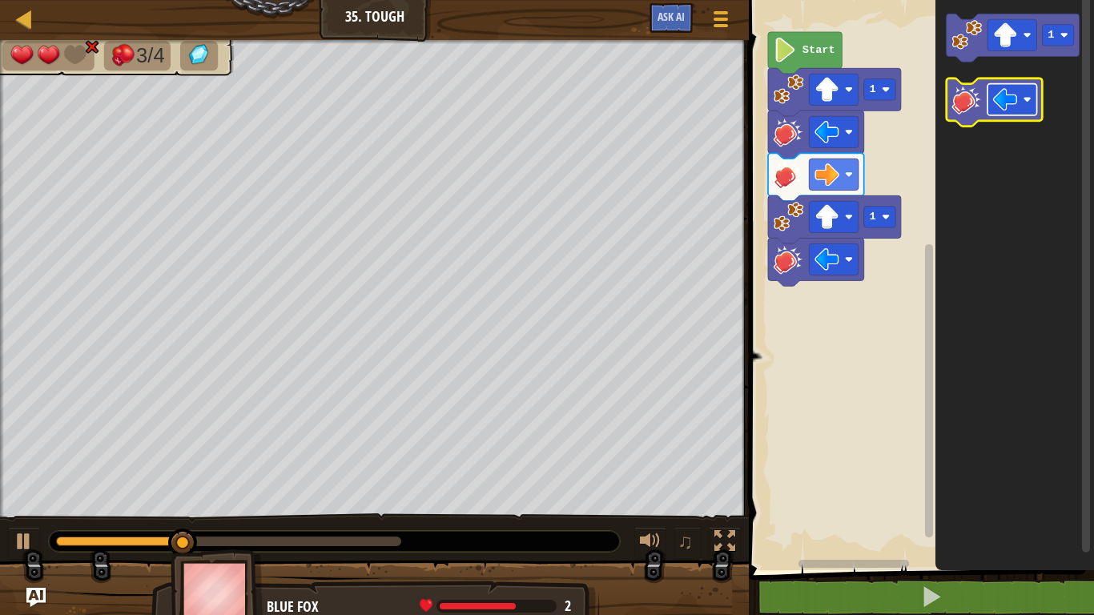
click at [997, 103] on image "Blockly Workspace" at bounding box center [1005, 99] width 25 height 25
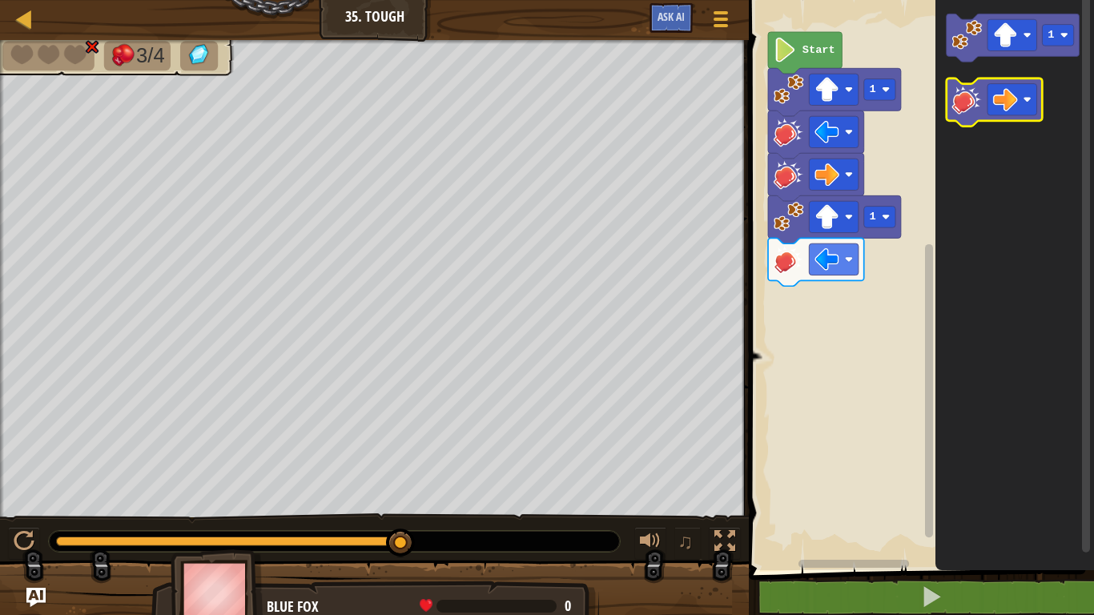
click at [970, 122] on icon "Blockly Workspace" at bounding box center [995, 103] width 96 height 48
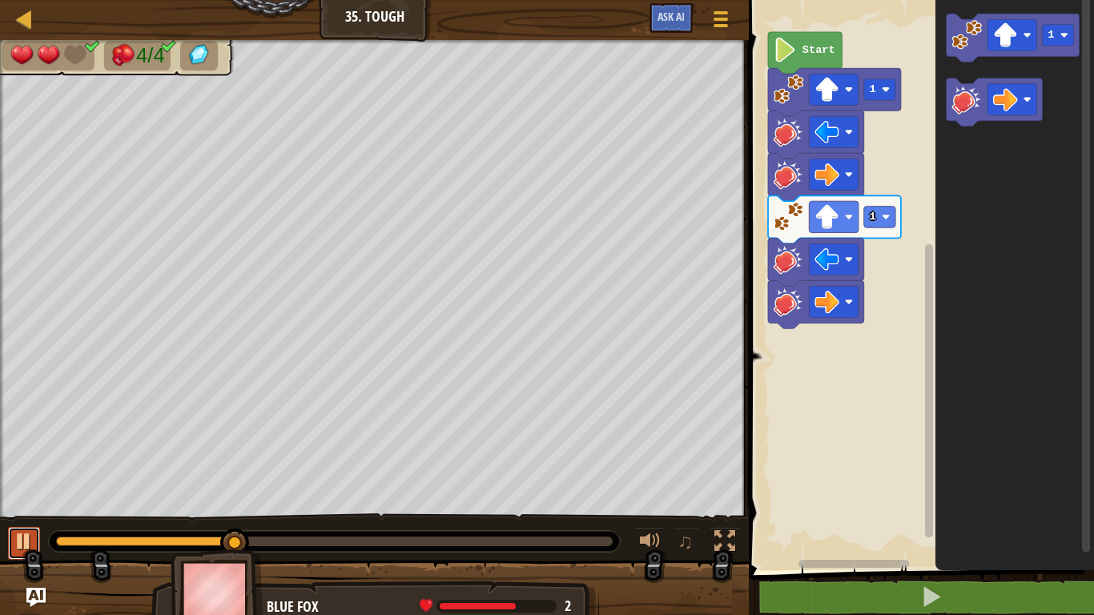
click at [30, 479] on div at bounding box center [24, 541] width 21 height 21
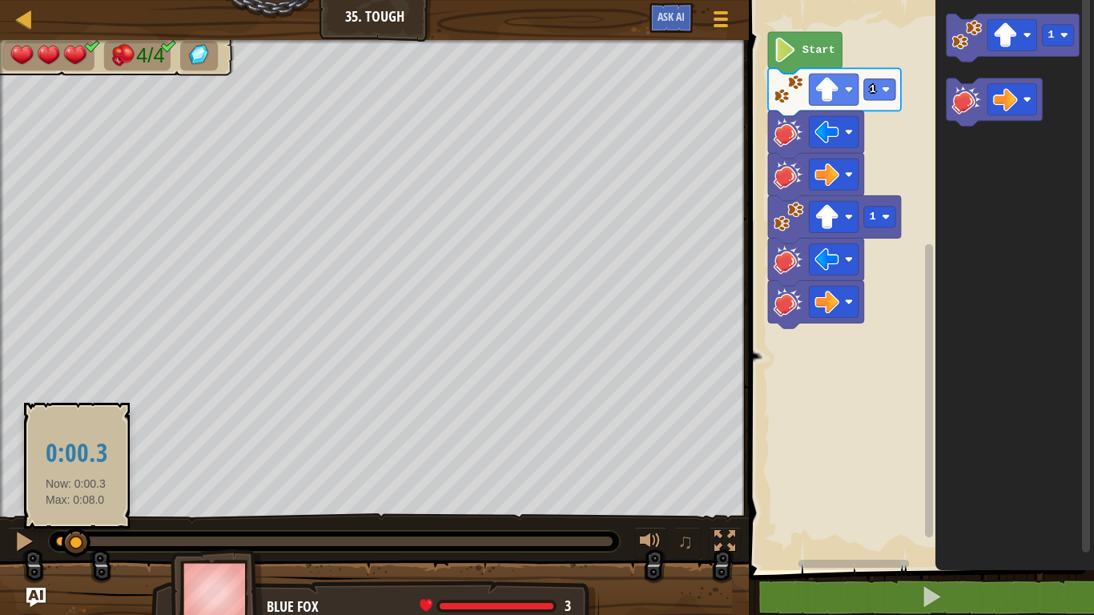
drag, startPoint x: 238, startPoint y: 537, endPoint x: 75, endPoint y: 537, distance: 163.4
click at [75, 479] on div at bounding box center [76, 543] width 29 height 29
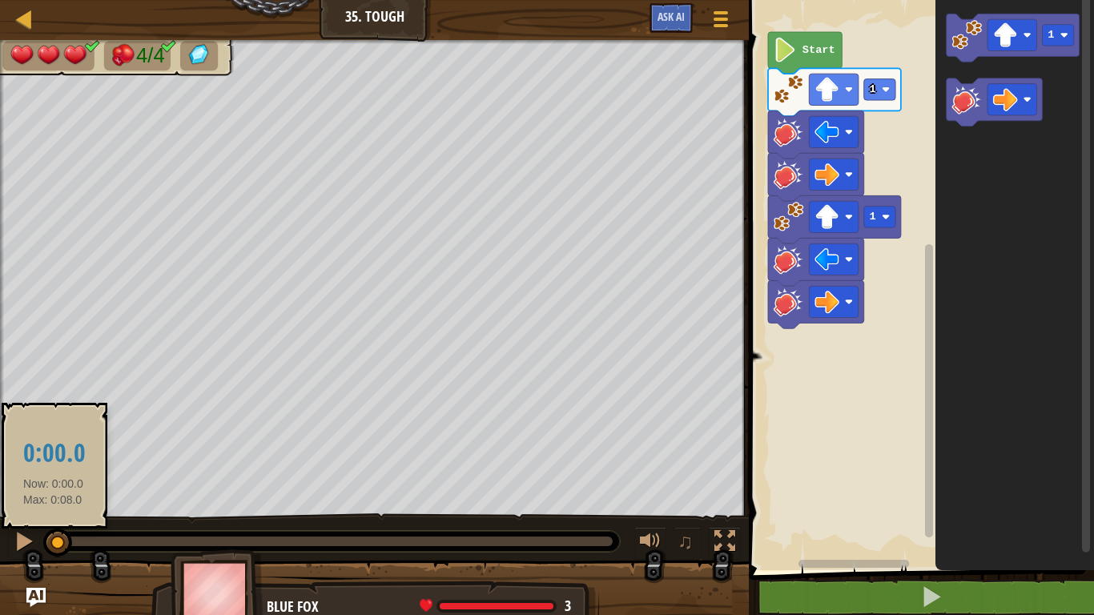
drag, startPoint x: 74, startPoint y: 537, endPoint x: 54, endPoint y: 543, distance: 21.0
click at [54, 479] on div at bounding box center [57, 543] width 29 height 29
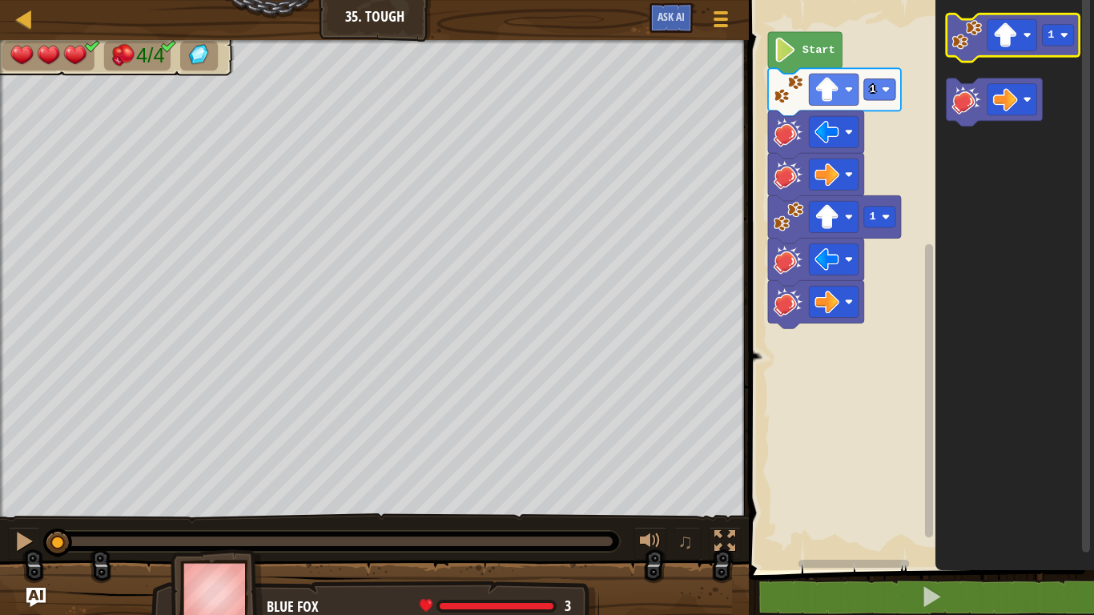
click at [971, 34] on image "Blockly Workspace" at bounding box center [968, 35] width 30 height 30
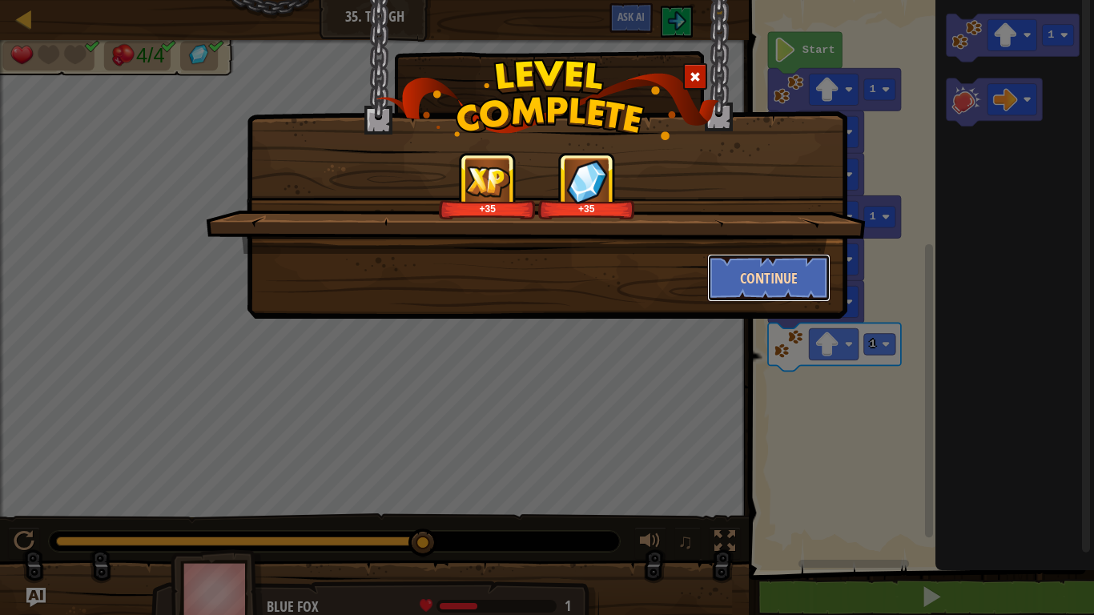
click at [757, 260] on button "Continue" at bounding box center [769, 278] width 124 height 48
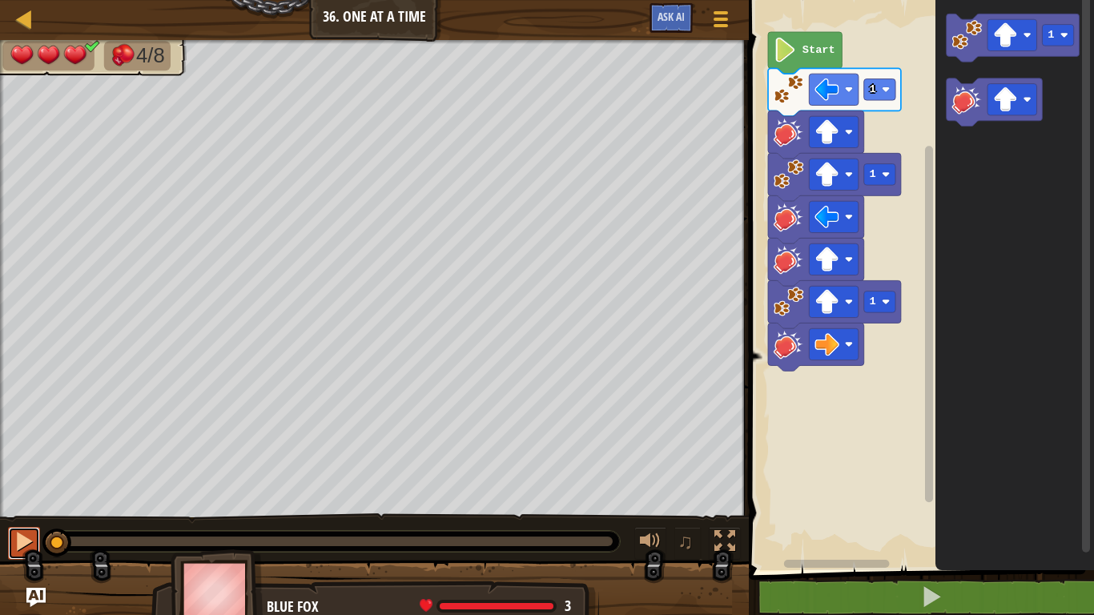
click at [26, 479] on div at bounding box center [24, 541] width 21 height 21
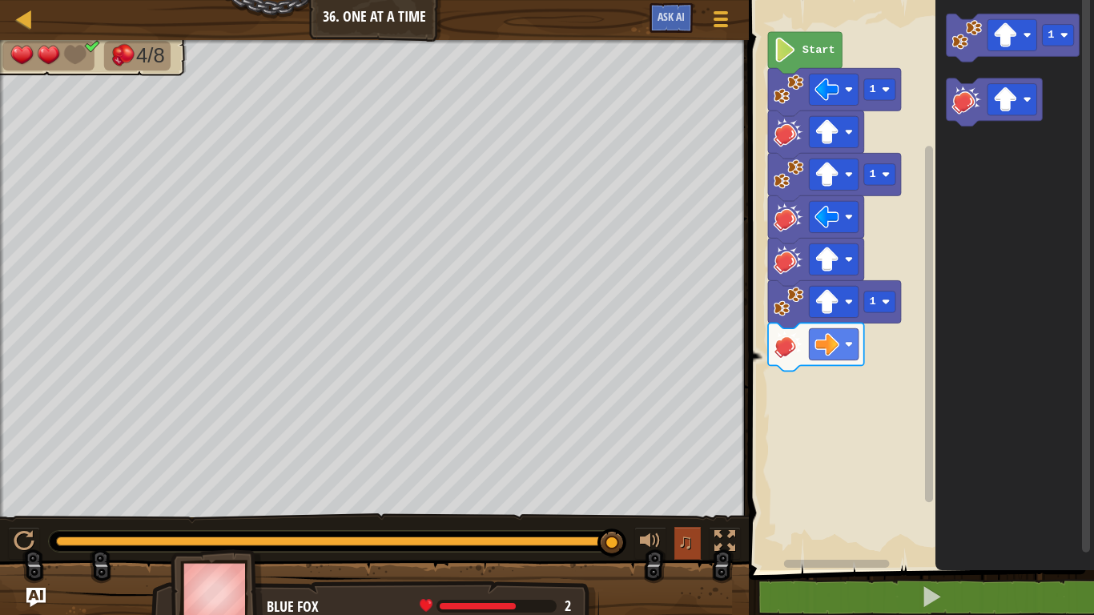
click at [694, 479] on button "♫" at bounding box center [688, 543] width 27 height 33
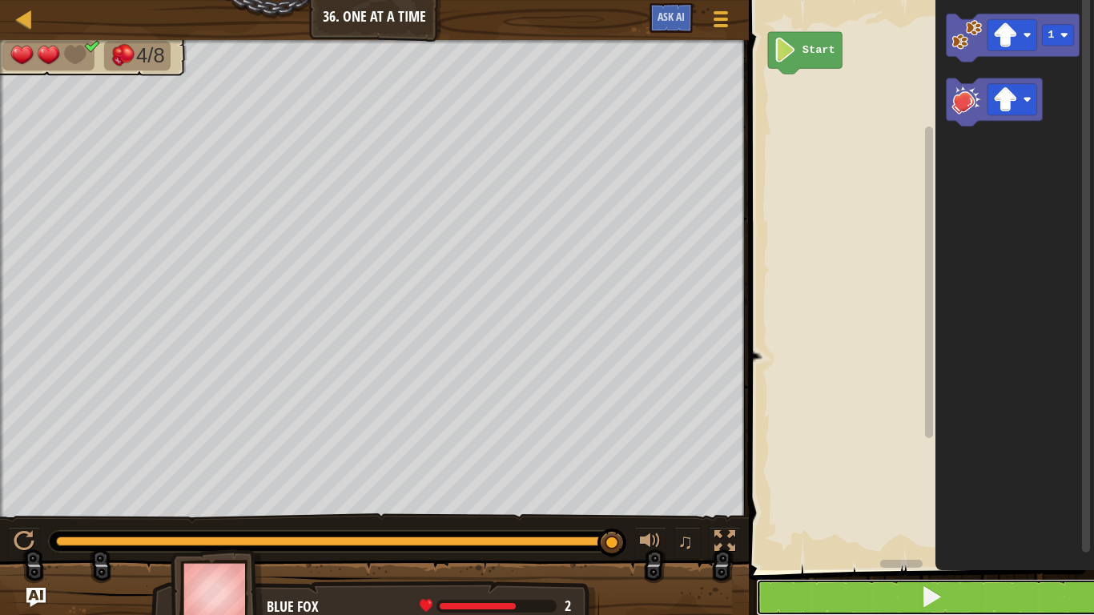
click at [795, 479] on button at bounding box center [931, 597] width 350 height 37
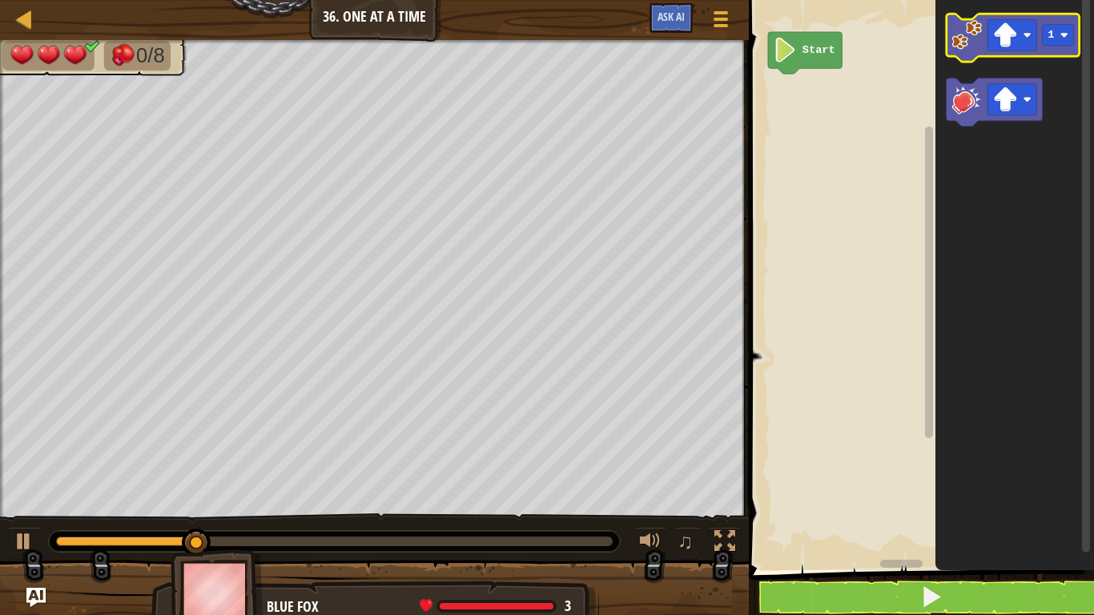
click at [955, 37] on image "Blockly Workspace" at bounding box center [968, 35] width 30 height 30
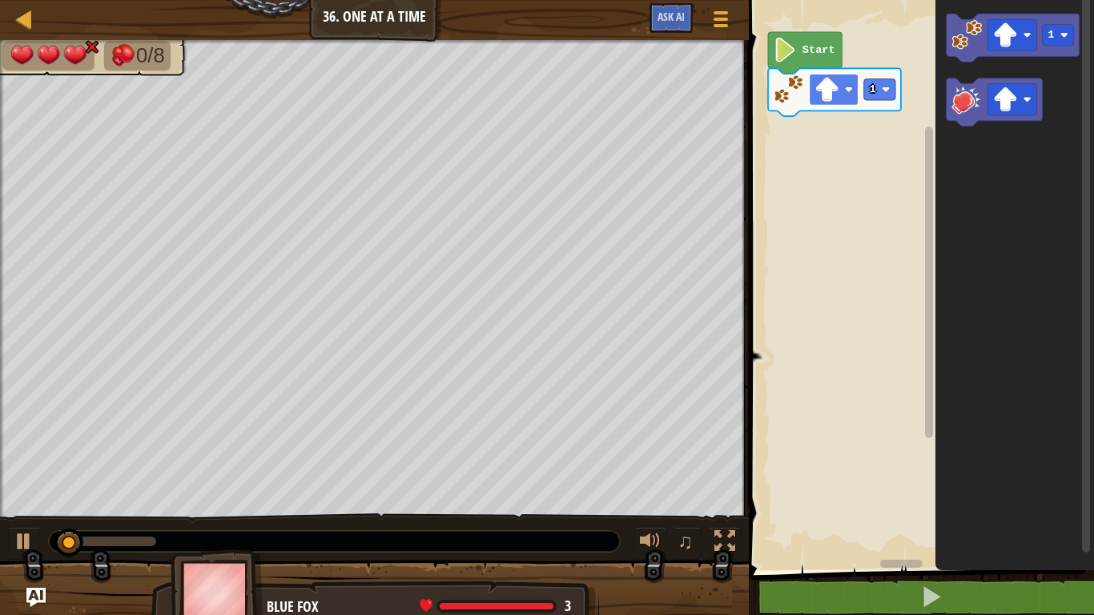
click at [843, 92] on rect "Blockly Workspace" at bounding box center [835, 89] width 50 height 31
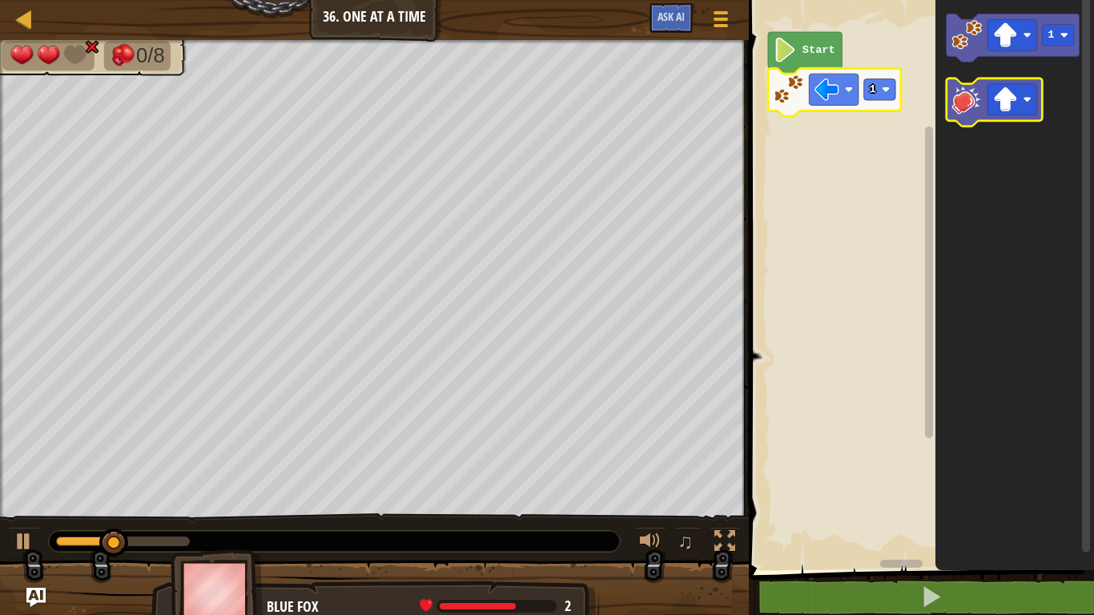
click at [965, 111] on image "Blockly Workspace" at bounding box center [968, 99] width 30 height 30
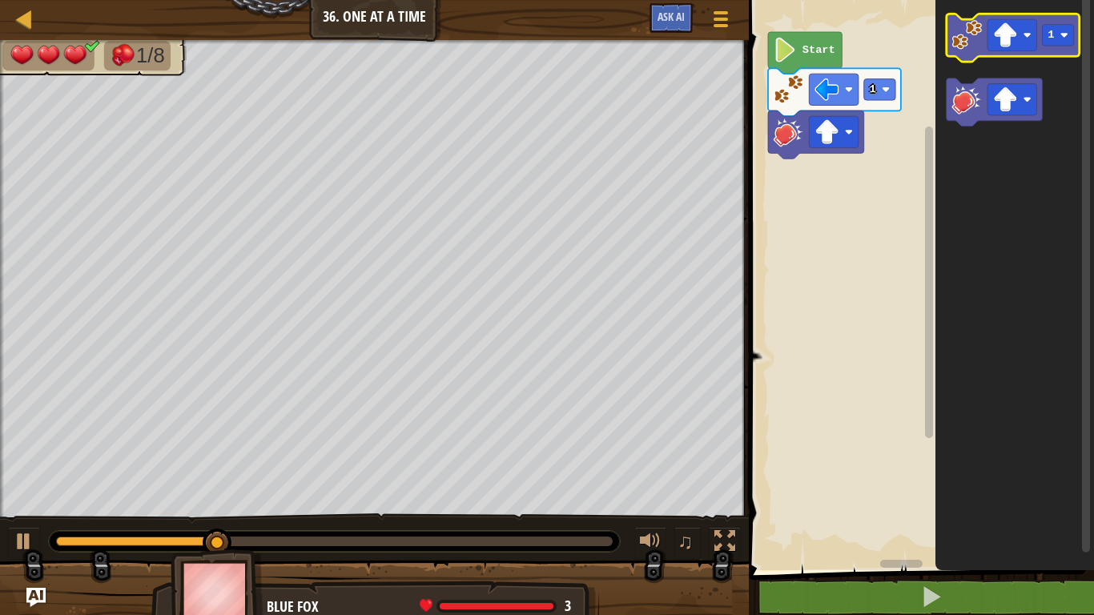
click at [965, 44] on image "Blockly Workspace" at bounding box center [968, 35] width 30 height 30
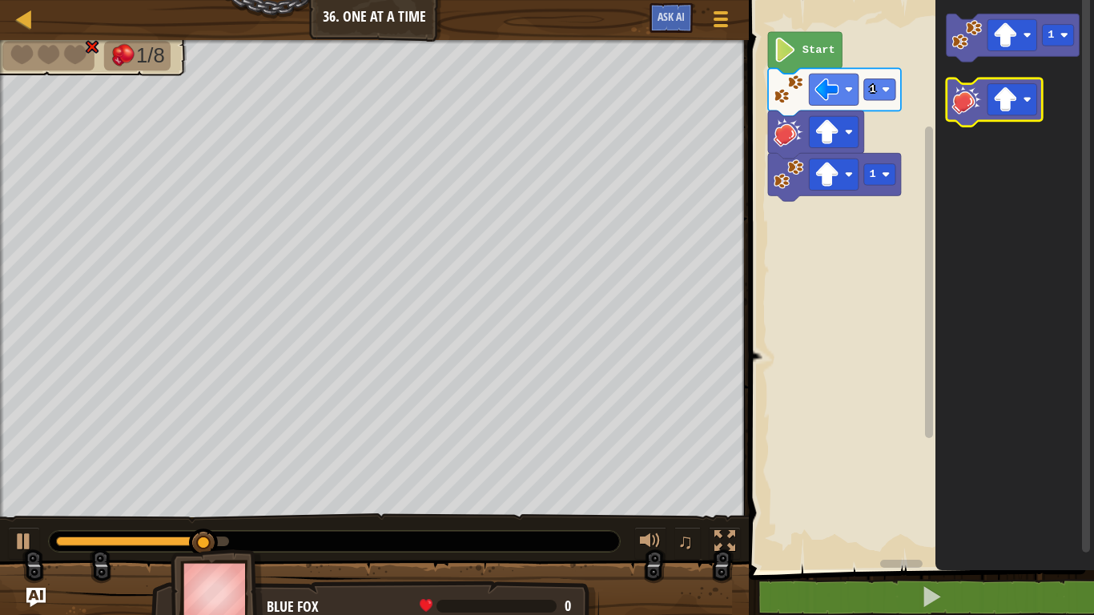
click at [956, 89] on image "Blockly Workspace" at bounding box center [968, 99] width 30 height 30
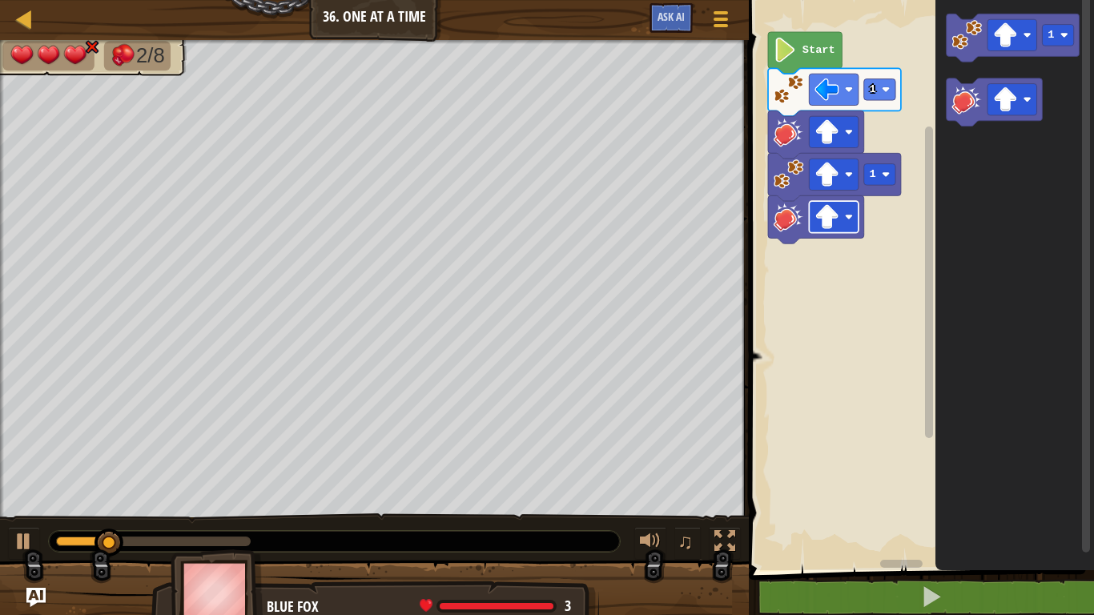
click at [832, 206] on image "Blockly Workspace" at bounding box center [828, 216] width 25 height 25
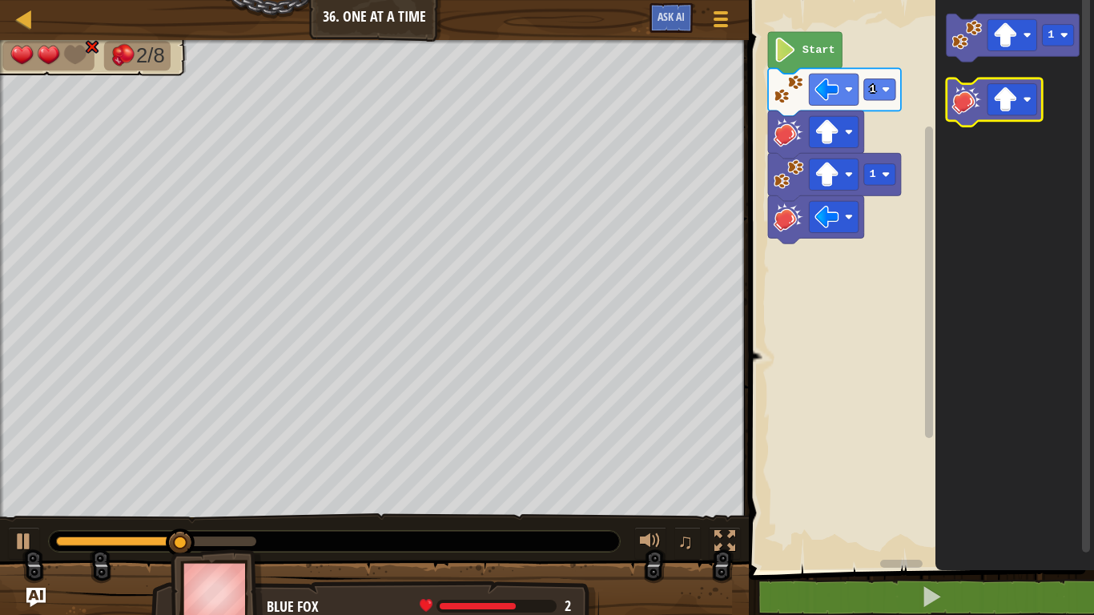
click at [952, 98] on icon "Blockly Workspace" at bounding box center [995, 103] width 96 height 48
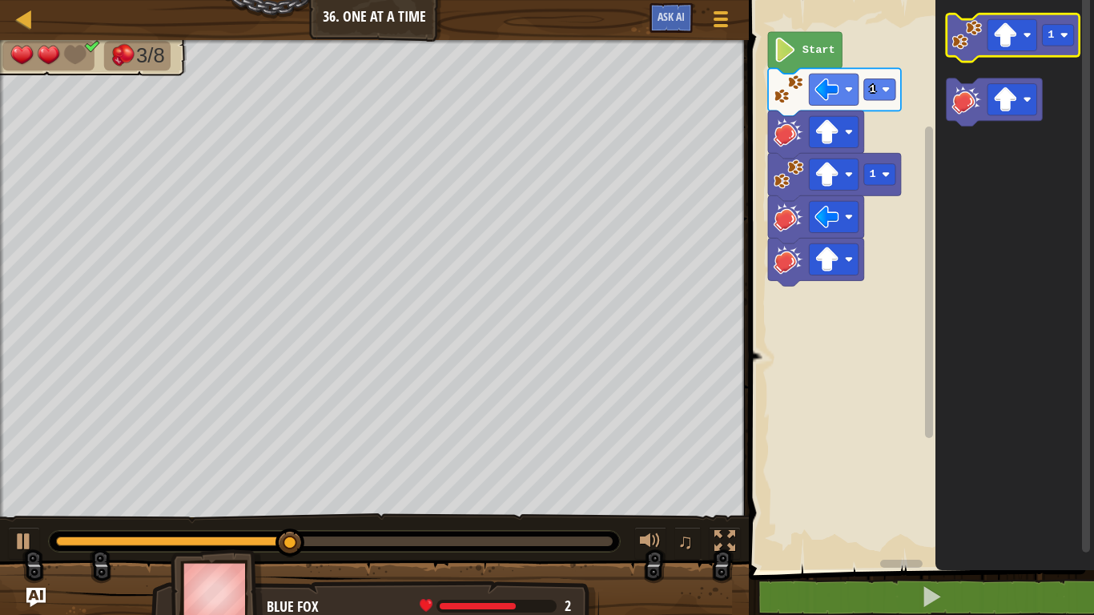
click at [957, 40] on image "Blockly Workspace" at bounding box center [968, 35] width 30 height 30
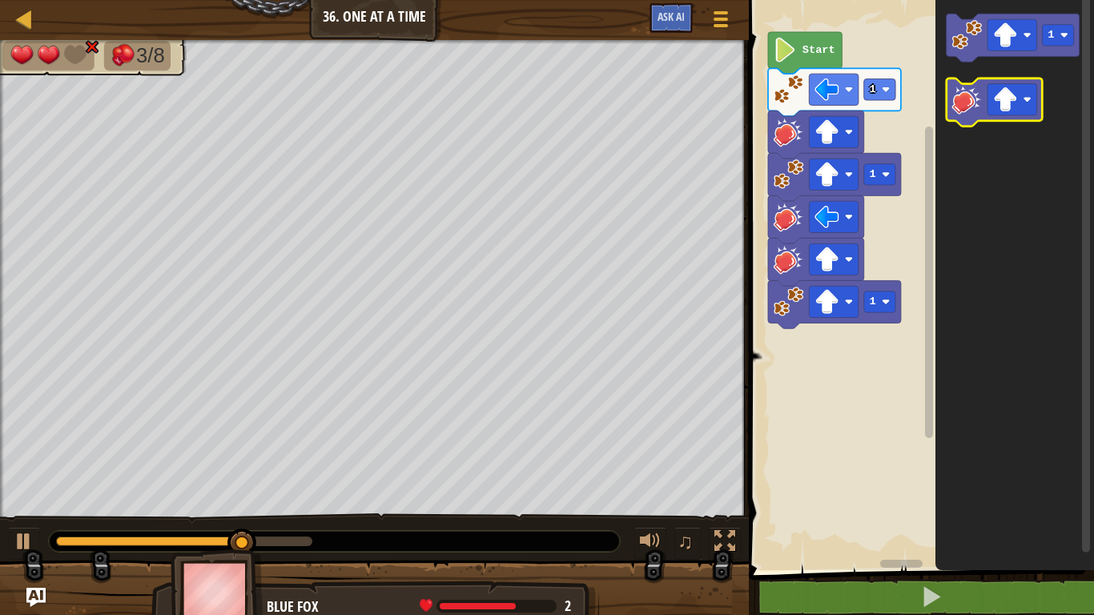
click at [971, 121] on icon "Blockly Workspace" at bounding box center [995, 103] width 96 height 48
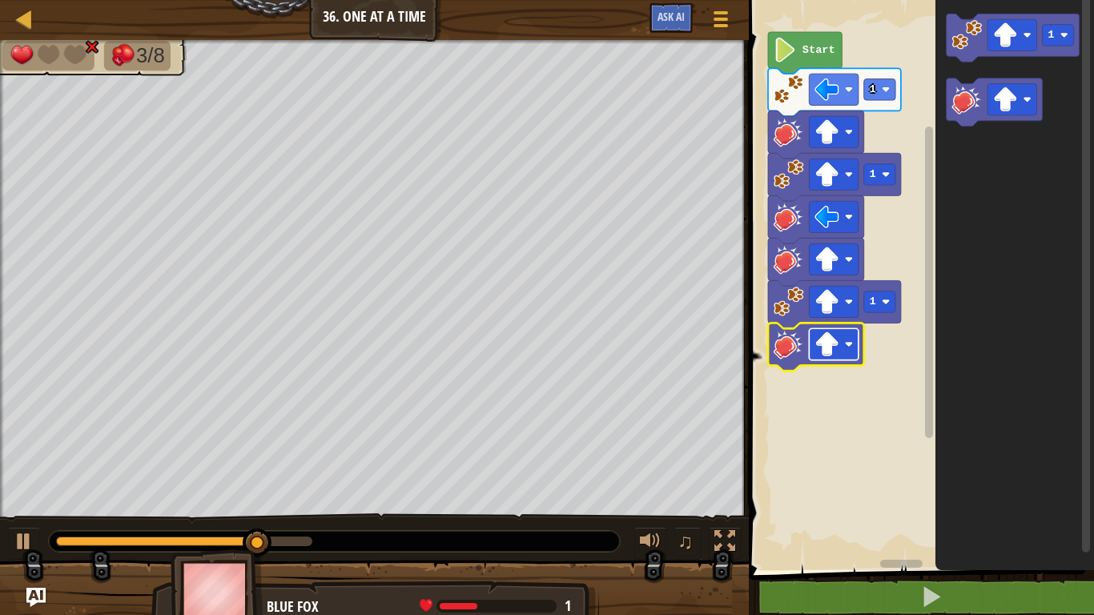
click at [830, 353] on image "Blockly Workspace" at bounding box center [828, 344] width 25 height 25
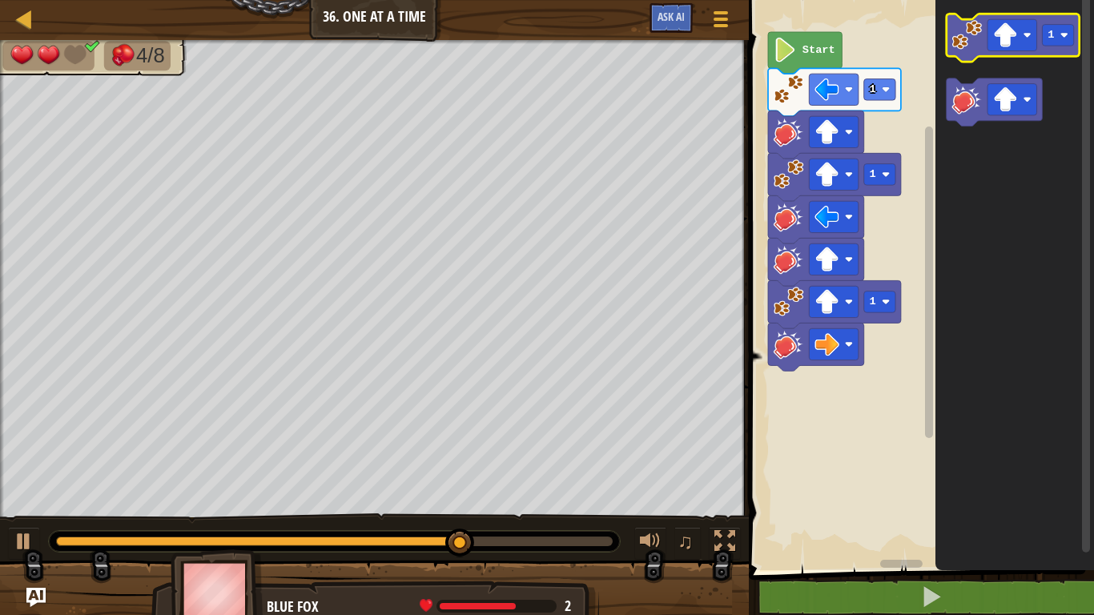
click at [961, 41] on image "Blockly Workspace" at bounding box center [968, 35] width 30 height 30
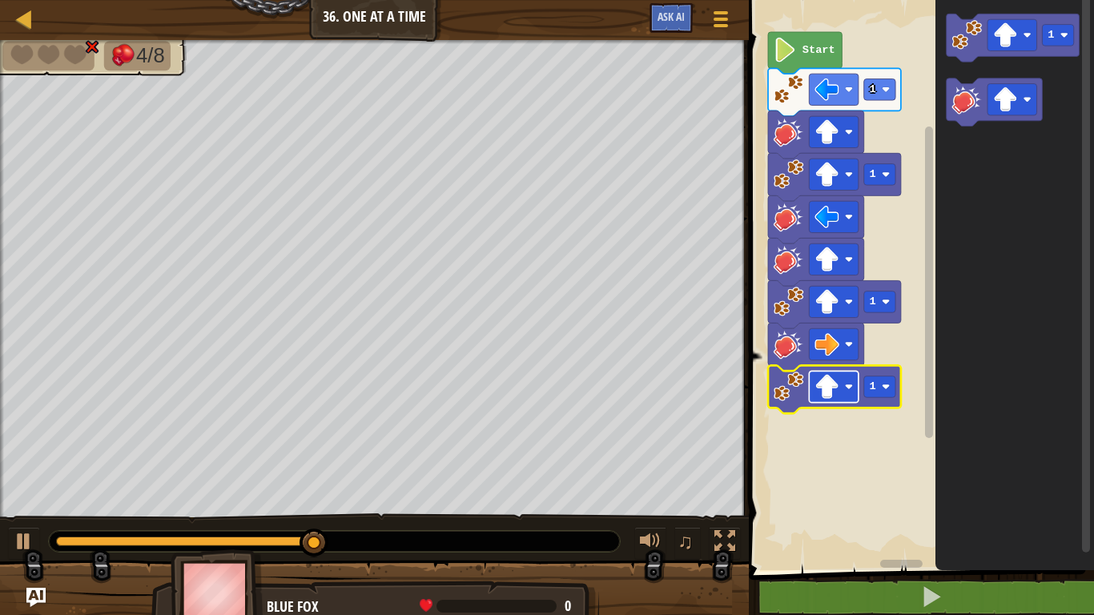
click at [824, 391] on image "Blockly Workspace" at bounding box center [828, 387] width 25 height 25
click at [965, 98] on image "Blockly Workspace" at bounding box center [968, 99] width 30 height 30
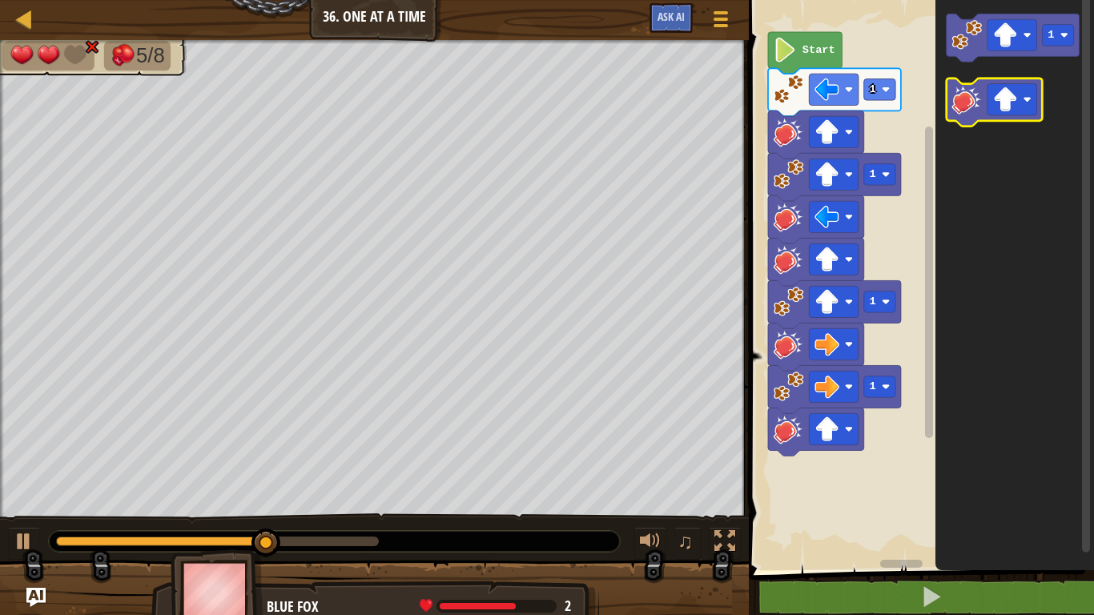
click at [965, 102] on image "Blockly Workspace" at bounding box center [968, 99] width 30 height 30
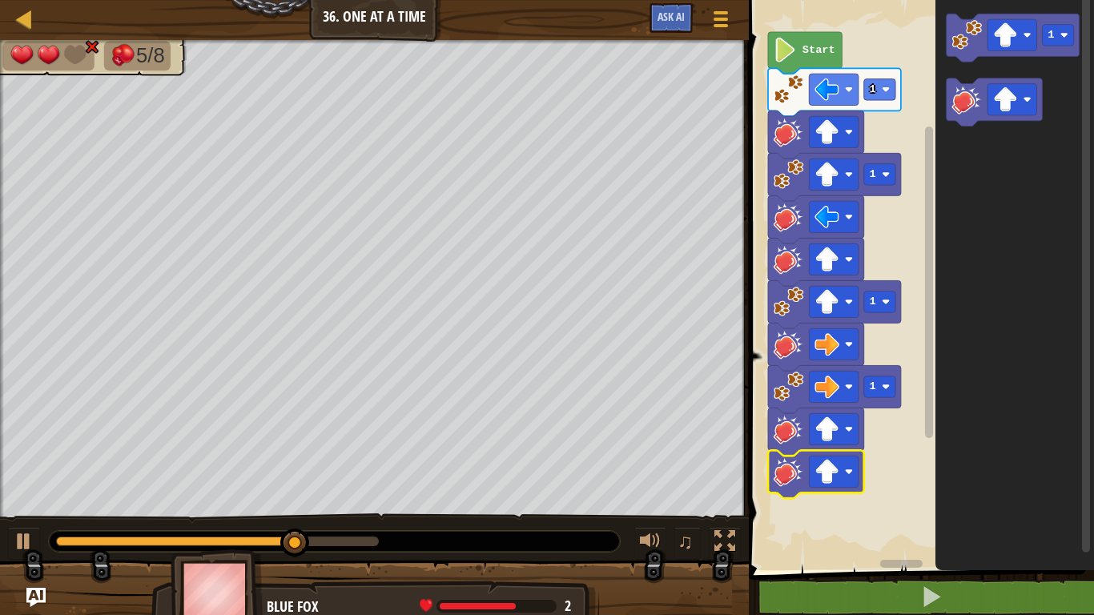
click at [845, 454] on icon "Blockly Workspace" at bounding box center [816, 474] width 96 height 48
click at [845, 473] on rect "Blockly Workspace" at bounding box center [835, 471] width 50 height 31
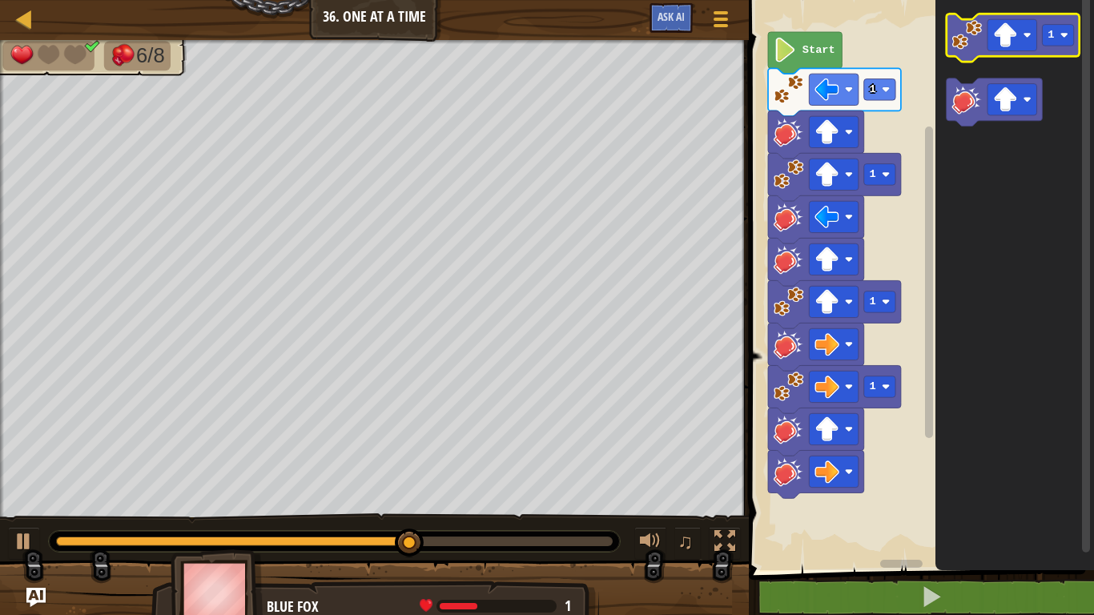
click at [955, 34] on image "Blockly Workspace" at bounding box center [968, 35] width 30 height 30
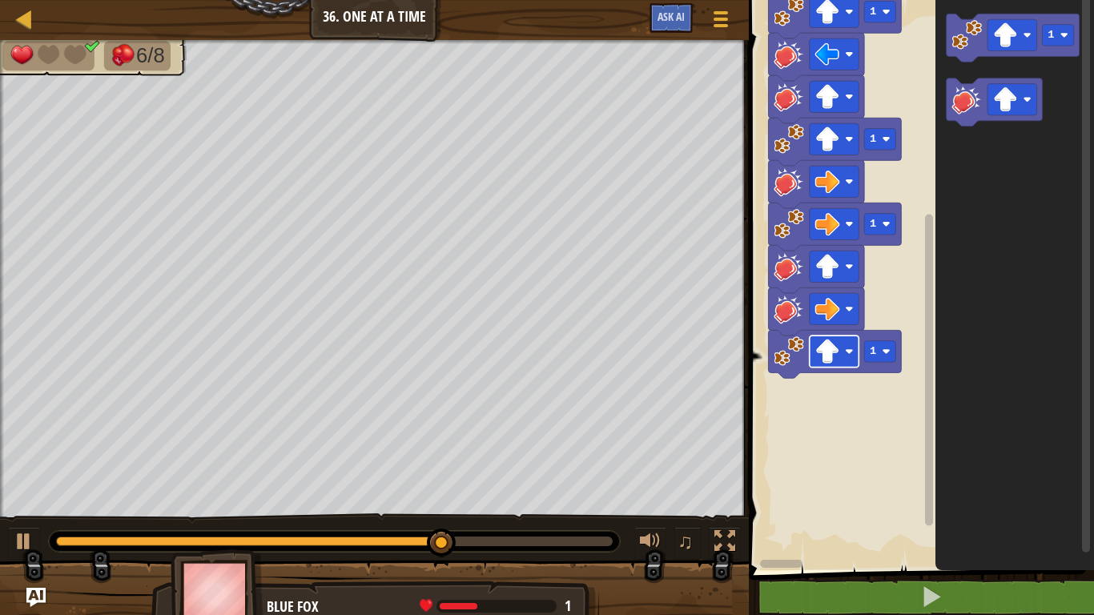
click at [837, 352] on image "Blockly Workspace" at bounding box center [828, 351] width 25 height 25
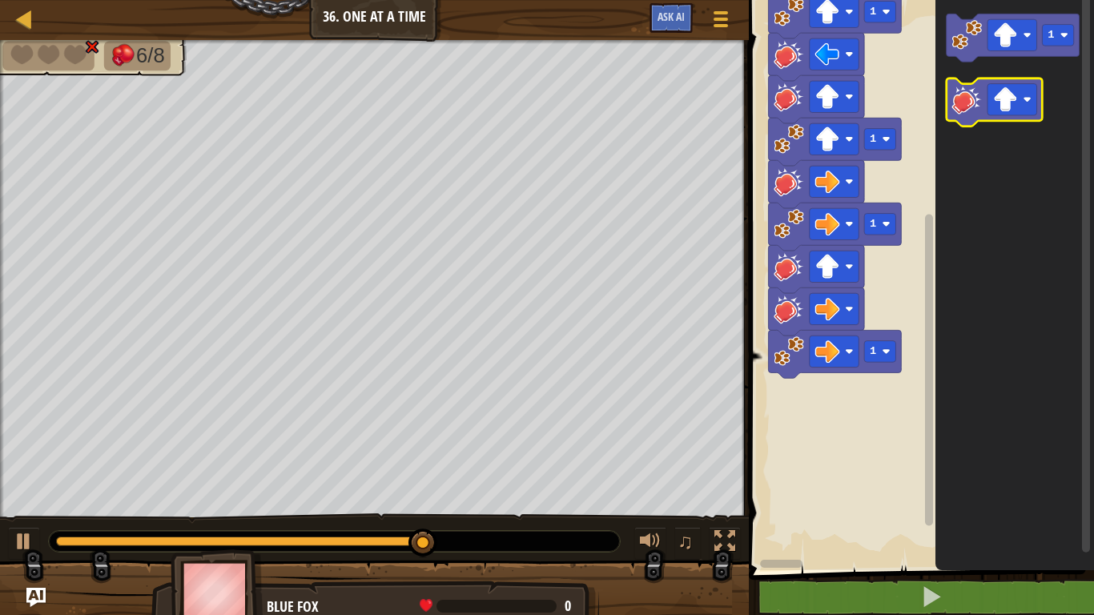
click at [980, 87] on image "Blockly Workspace" at bounding box center [968, 99] width 30 height 30
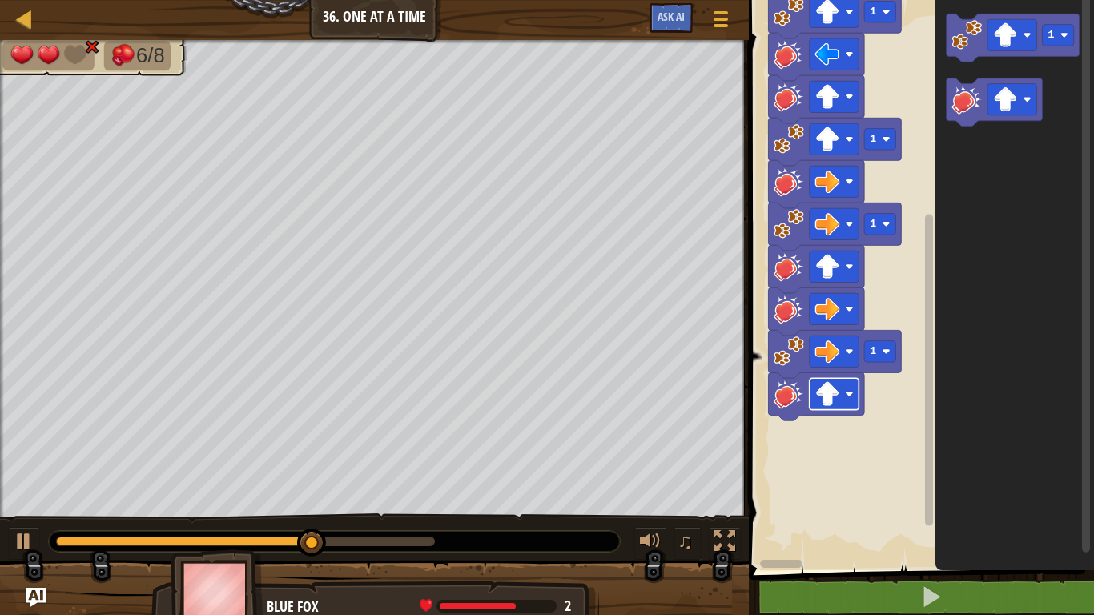
click at [837, 403] on image "Blockly Workspace" at bounding box center [828, 394] width 25 height 25
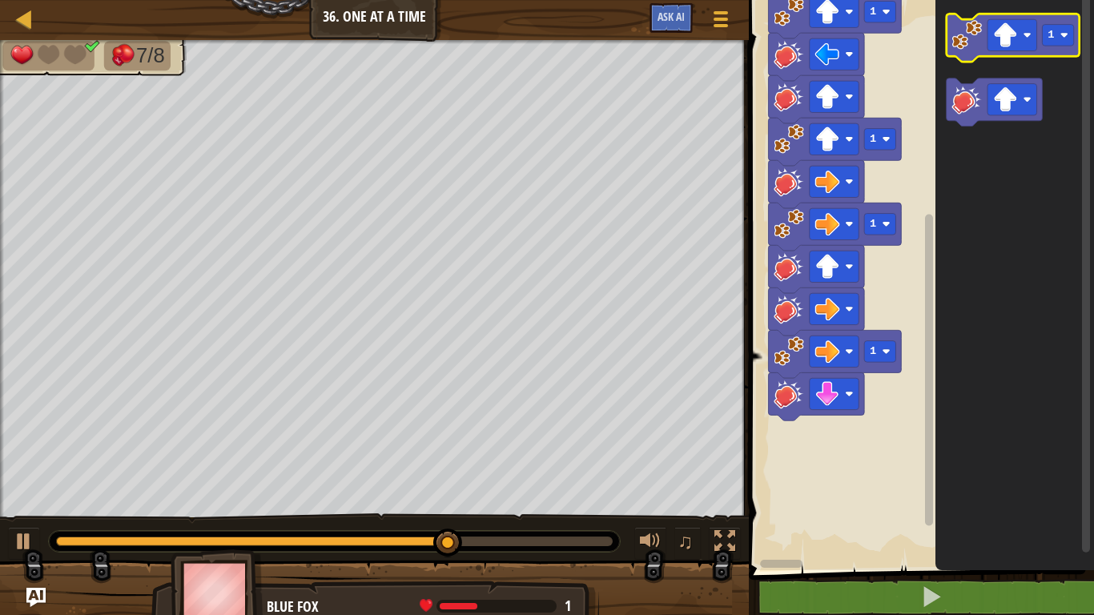
click at [960, 34] on image "Blockly Workspace" at bounding box center [968, 35] width 30 height 30
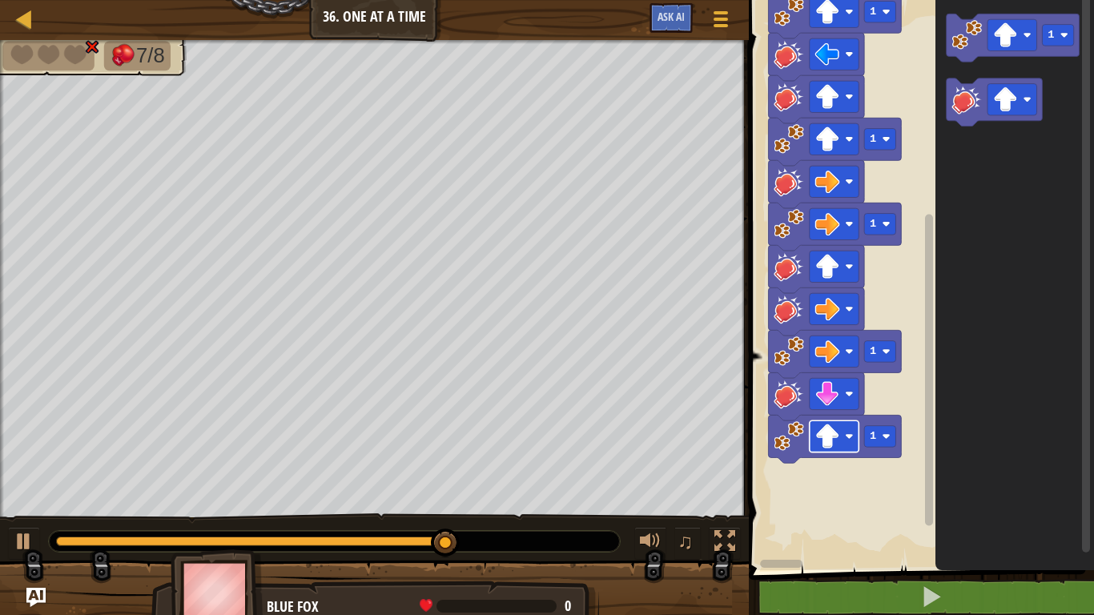
click at [842, 442] on rect "Blockly Workspace" at bounding box center [835, 436] width 50 height 31
click at [965, 92] on image "Blockly Workspace" at bounding box center [968, 99] width 30 height 30
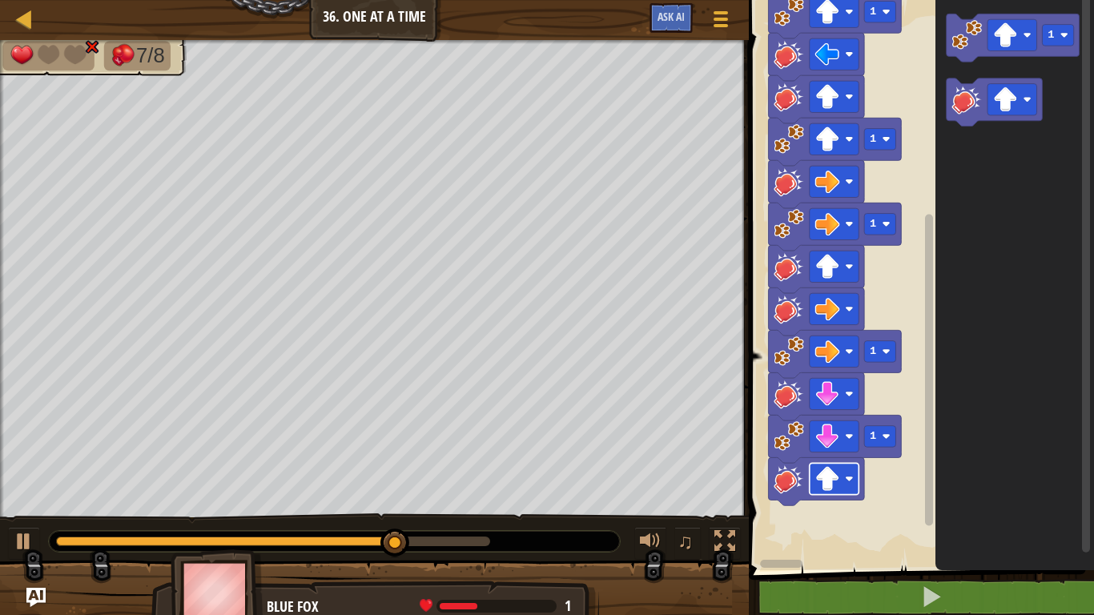
click at [838, 479] on image "Blockly Workspace" at bounding box center [828, 479] width 25 height 25
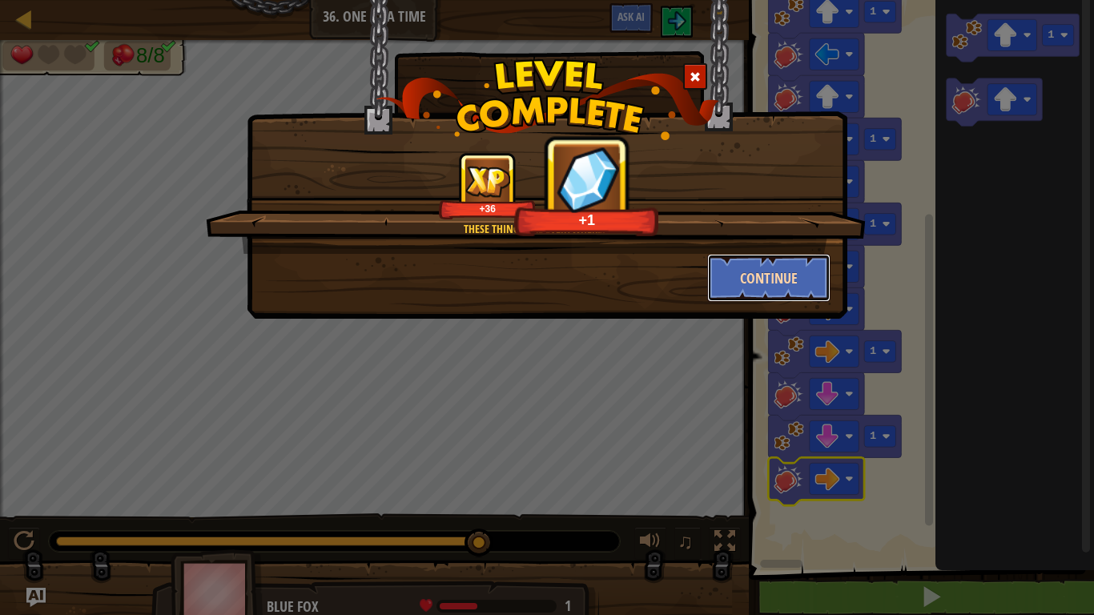
click at [790, 272] on button "Continue" at bounding box center [769, 278] width 124 height 48
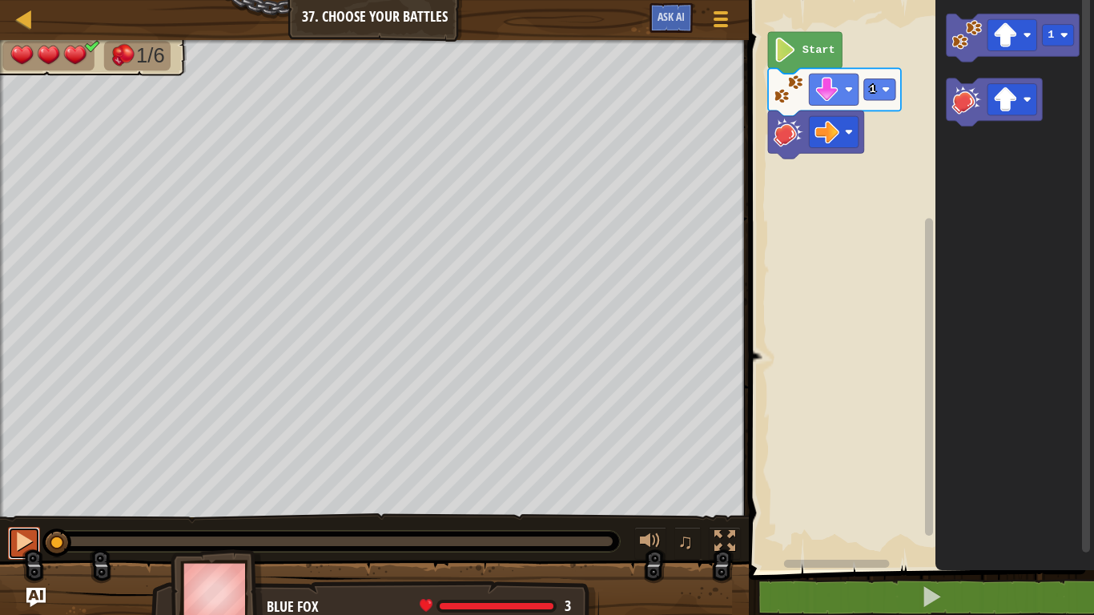
click at [19, 479] on div at bounding box center [24, 541] width 21 height 21
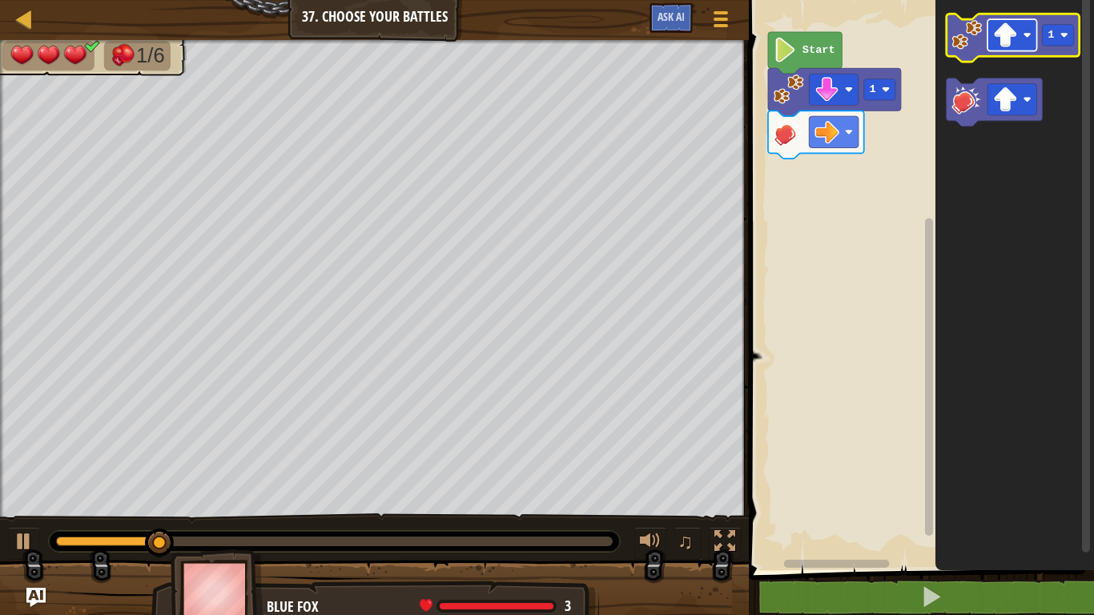
click at [1004, 32] on image "Blockly Workspace" at bounding box center [1005, 34] width 25 height 25
click at [968, 31] on image "Blockly Workspace" at bounding box center [968, 35] width 30 height 30
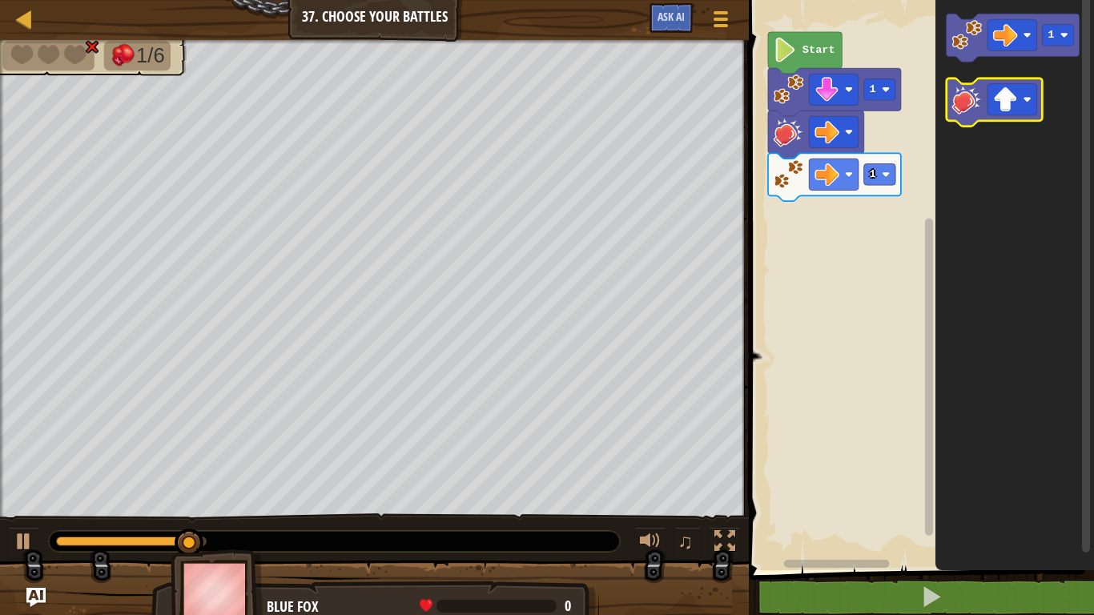
click at [976, 109] on image "Blockly Workspace" at bounding box center [968, 99] width 30 height 30
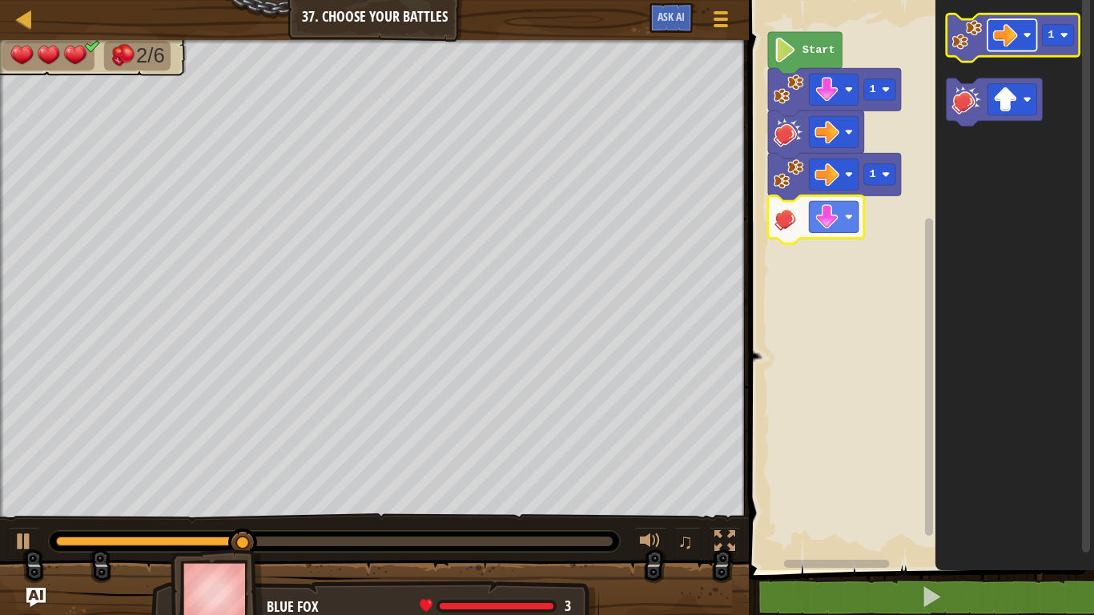
click at [1002, 34] on image "Blockly Workspace" at bounding box center [1005, 34] width 25 height 25
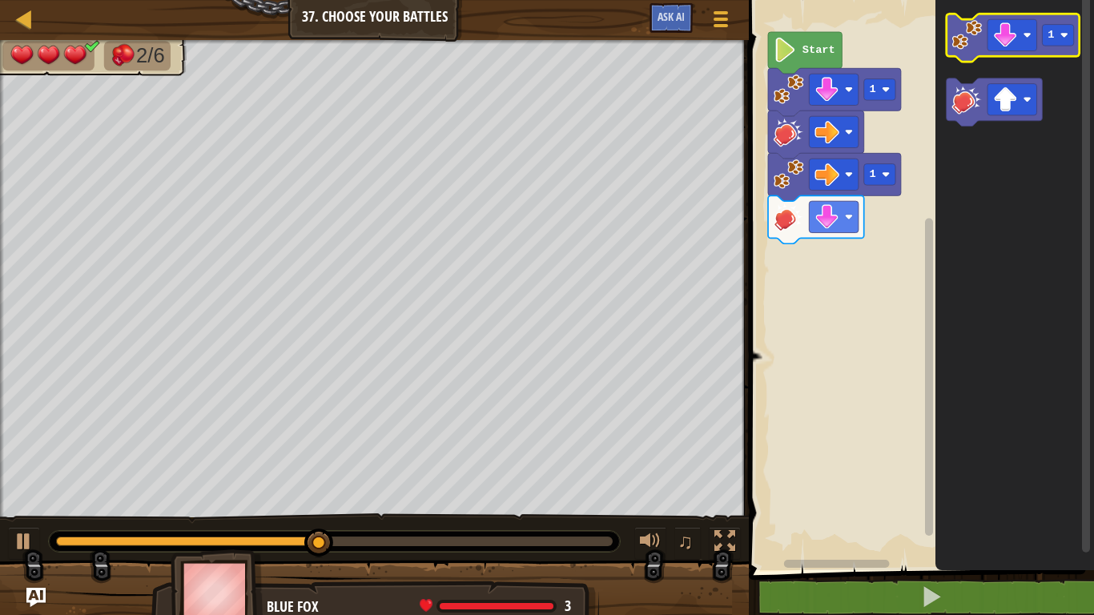
click at [965, 32] on image "Blockly Workspace" at bounding box center [968, 35] width 30 height 30
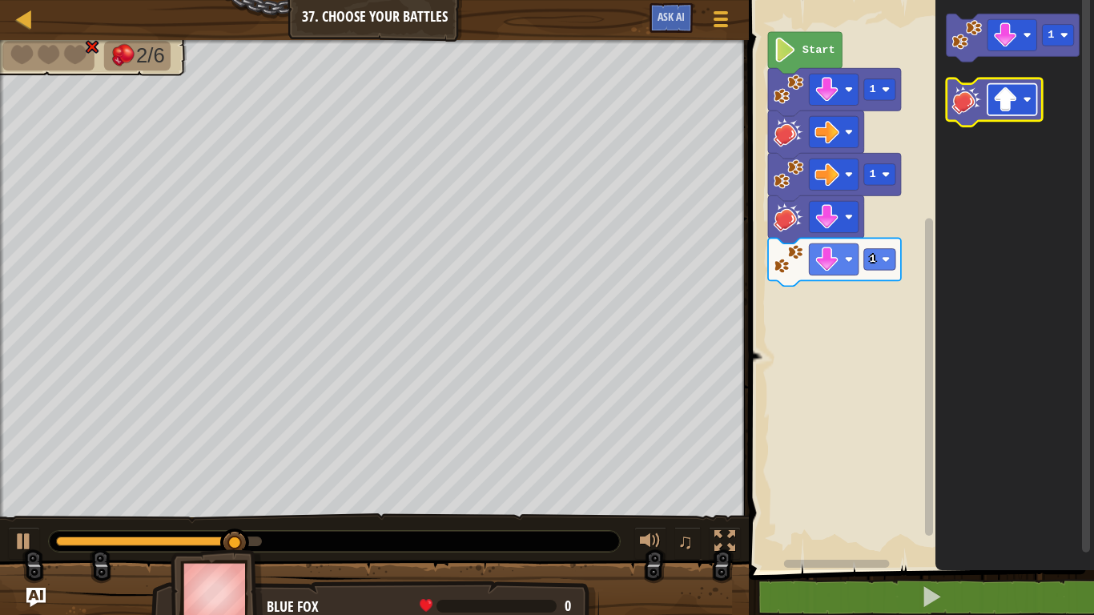
click at [1023, 100] on rect "Blockly Workspace" at bounding box center [1013, 99] width 50 height 31
click at [965, 95] on image "Blockly Workspace" at bounding box center [968, 99] width 30 height 30
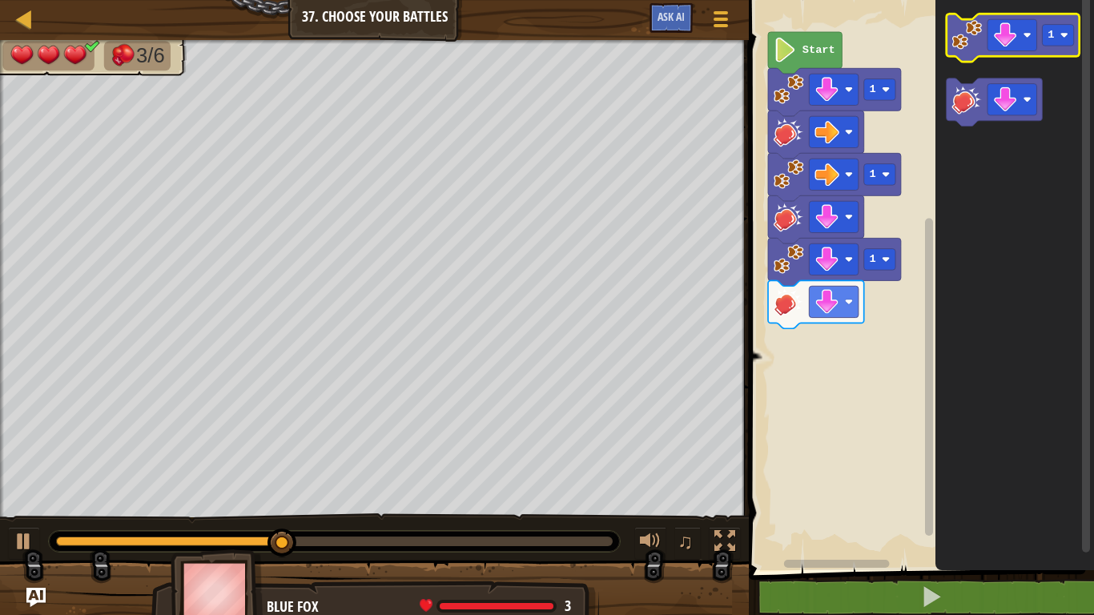
click at [962, 42] on image "Blockly Workspace" at bounding box center [968, 35] width 30 height 30
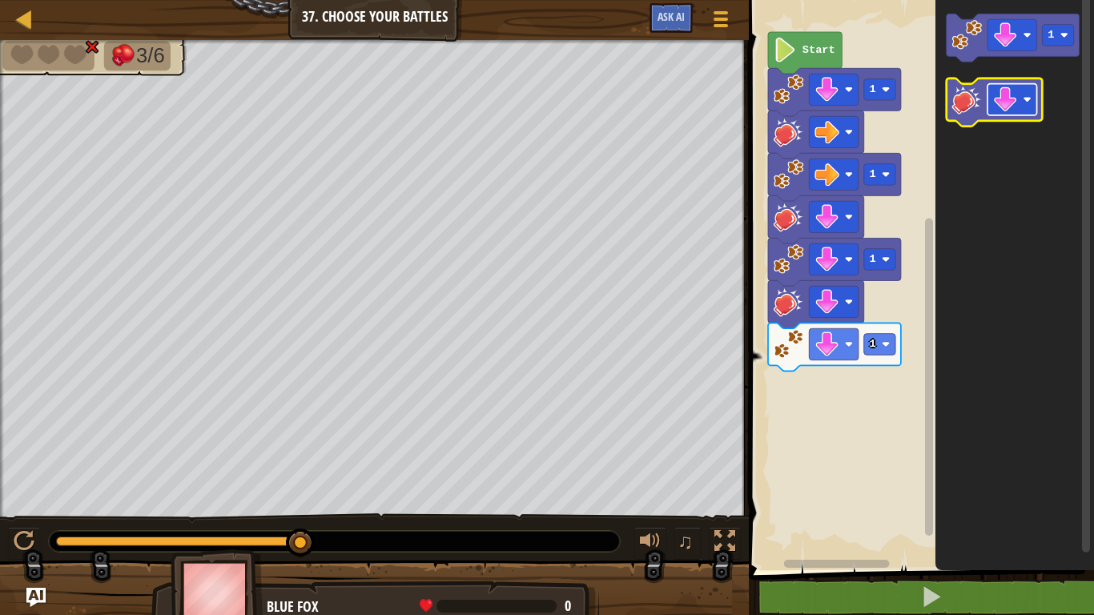
click at [994, 95] on image "Blockly Workspace" at bounding box center [1005, 99] width 25 height 25
click at [961, 107] on image "Blockly Workspace" at bounding box center [968, 99] width 30 height 30
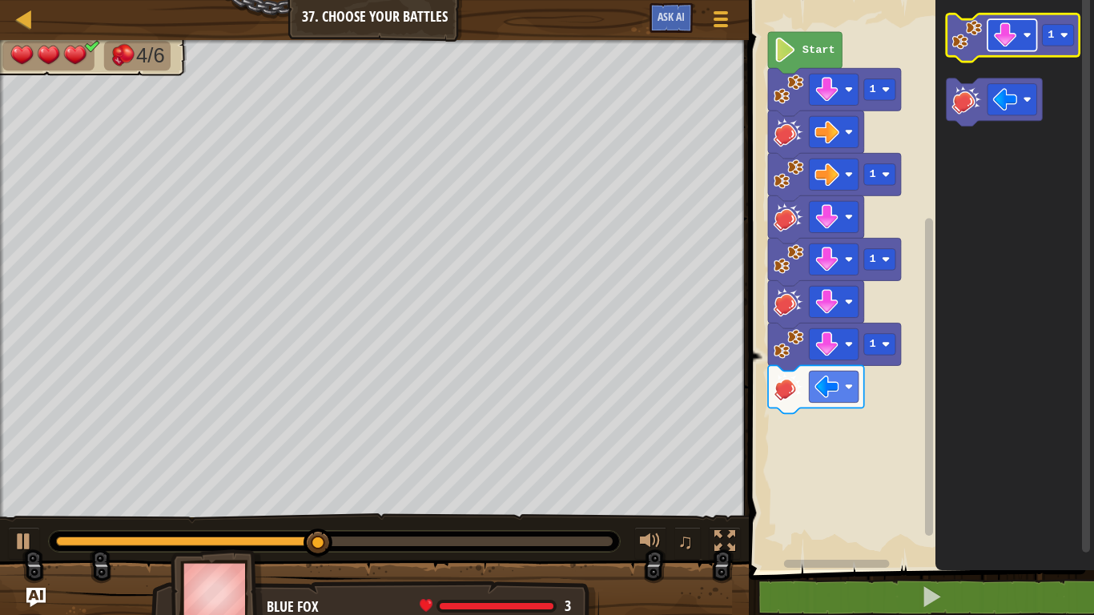
click at [1006, 38] on image "Blockly Workspace" at bounding box center [1005, 34] width 25 height 25
click at [971, 42] on image "Blockly Workspace" at bounding box center [968, 35] width 30 height 30
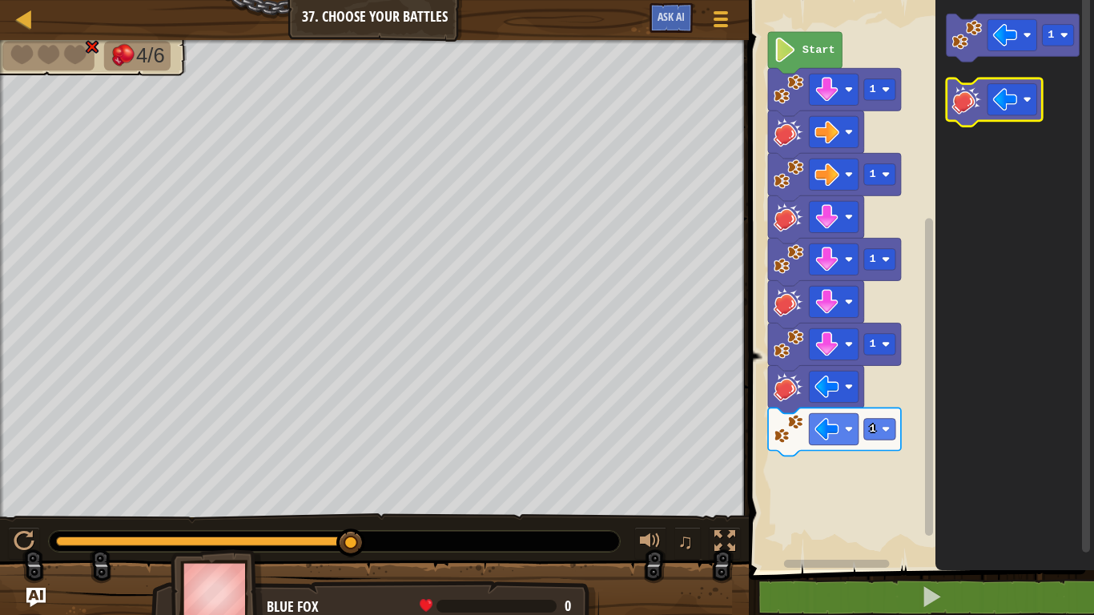
click at [973, 95] on image "Blockly Workspace" at bounding box center [968, 99] width 30 height 30
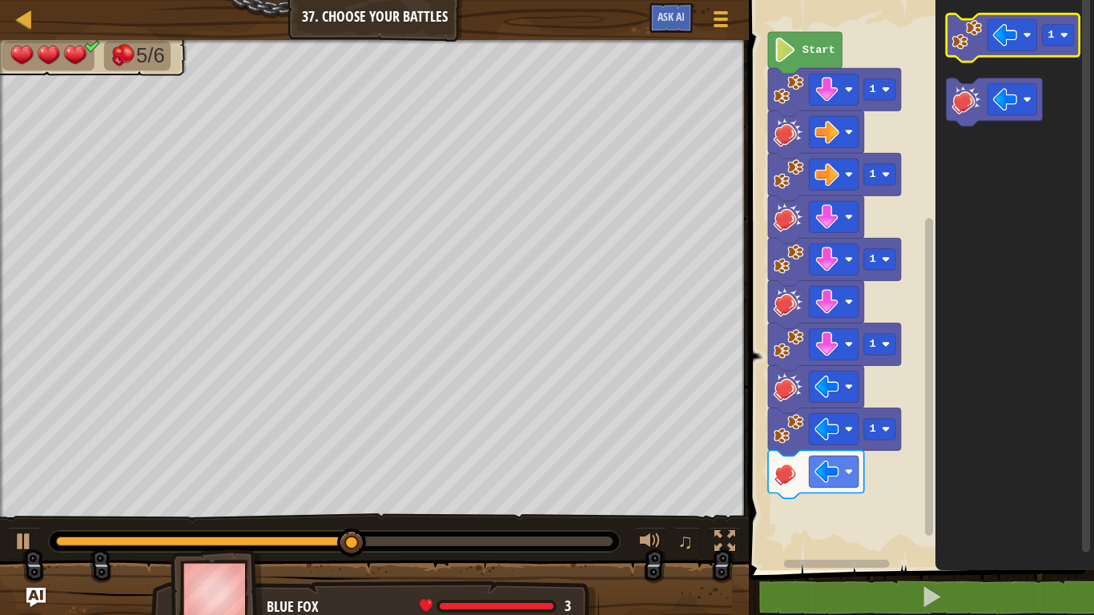
click at [969, 27] on image "Blockly Workspace" at bounding box center [968, 35] width 30 height 30
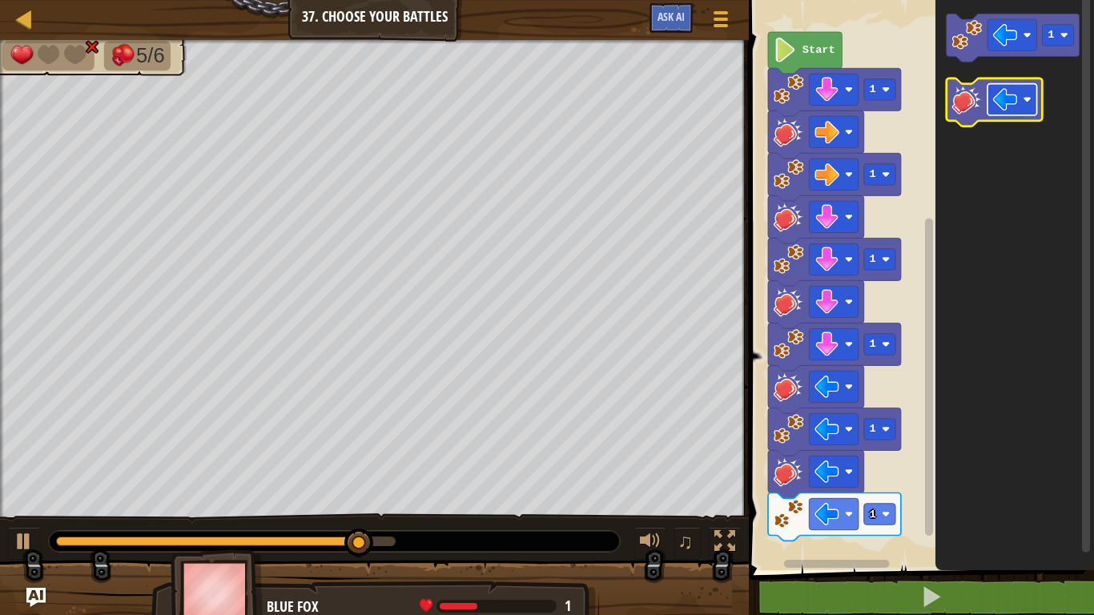
click at [1010, 97] on image "Blockly Workspace" at bounding box center [1005, 99] width 25 height 25
click at [953, 104] on image "Blockly Workspace" at bounding box center [968, 99] width 30 height 30
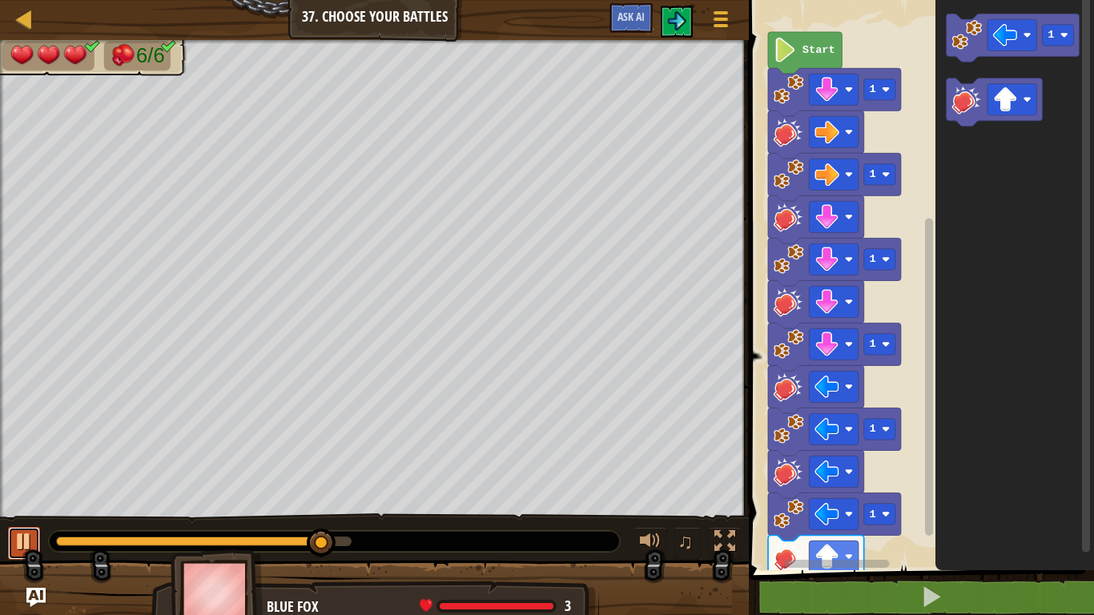
click at [31, 479] on div at bounding box center [24, 541] width 21 height 21
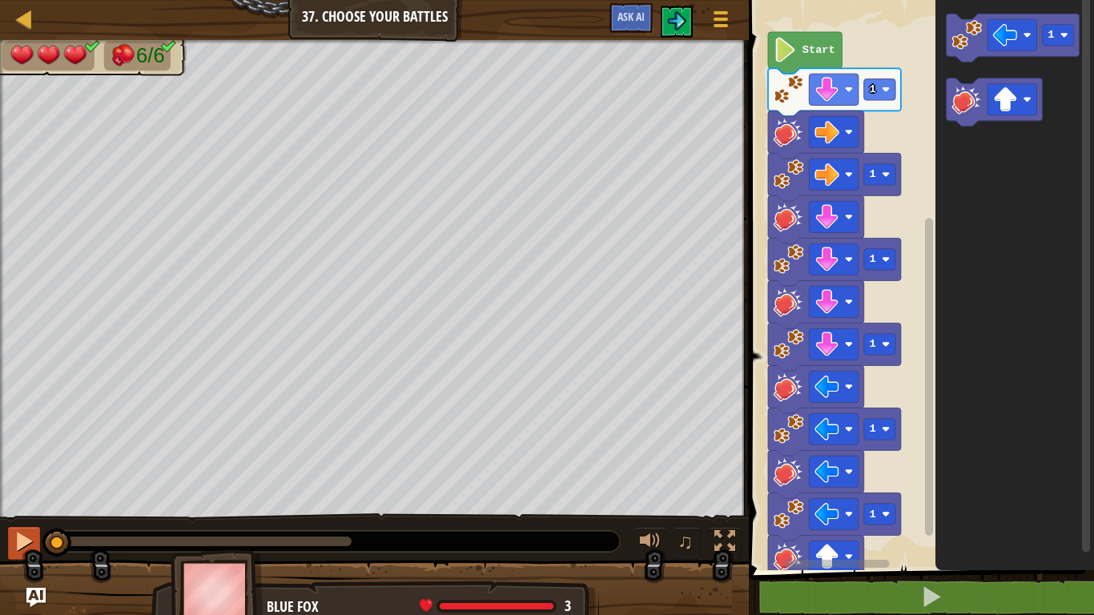
drag, startPoint x: 314, startPoint y: 542, endPoint x: 34, endPoint y: 557, distance: 280.0
click at [34, 479] on div "♫" at bounding box center [374, 538] width 749 height 48
click at [24, 479] on div at bounding box center [24, 541] width 21 height 21
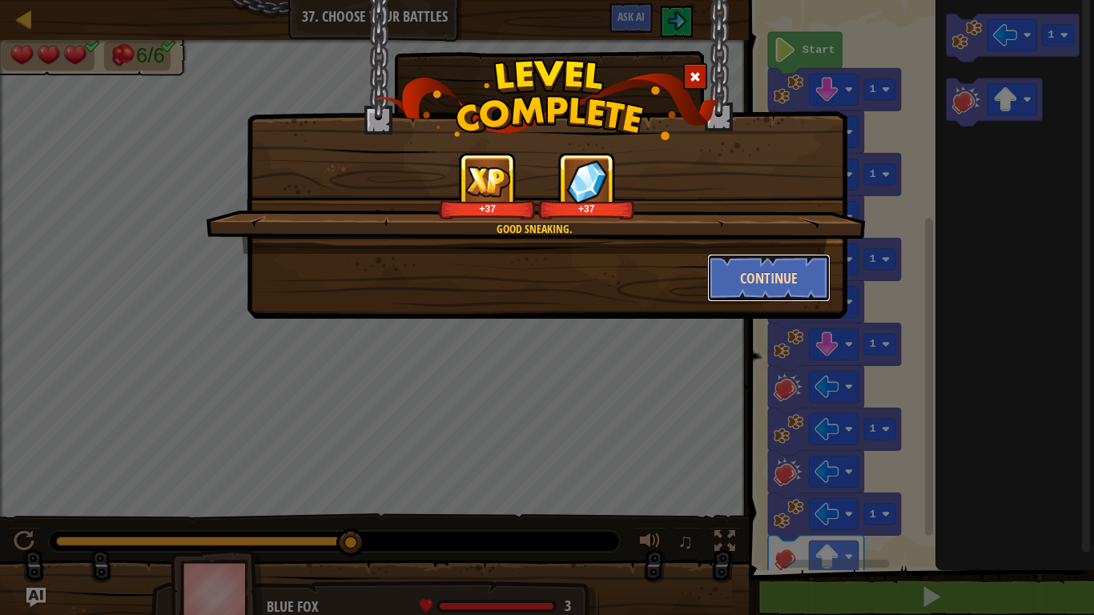
click at [752, 271] on button "Continue" at bounding box center [769, 278] width 124 height 48
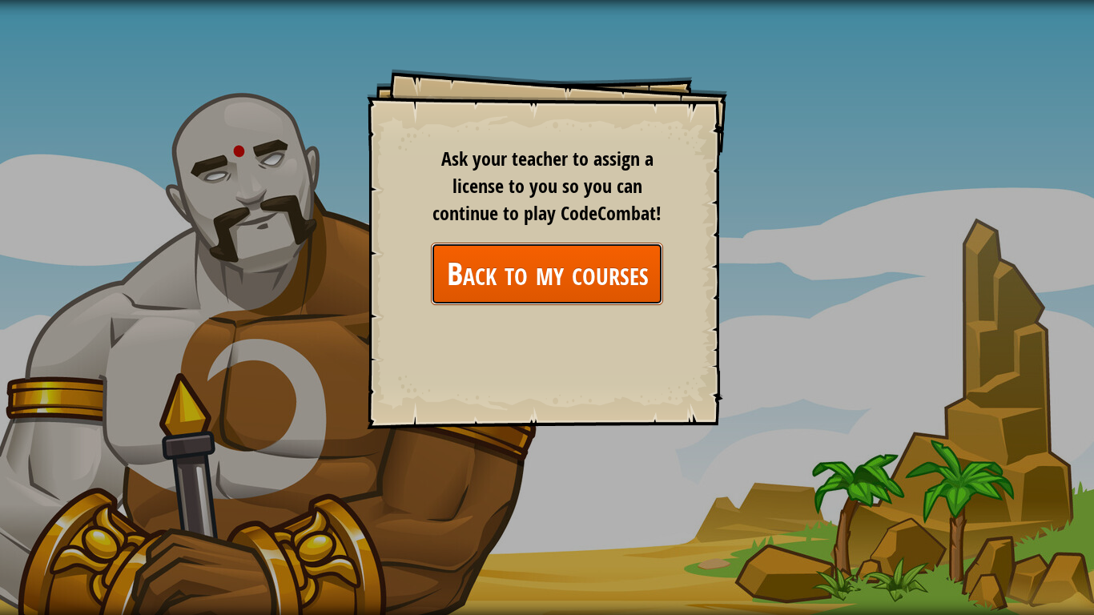
click at [586, 261] on link "Back to my courses" at bounding box center [547, 274] width 232 height 62
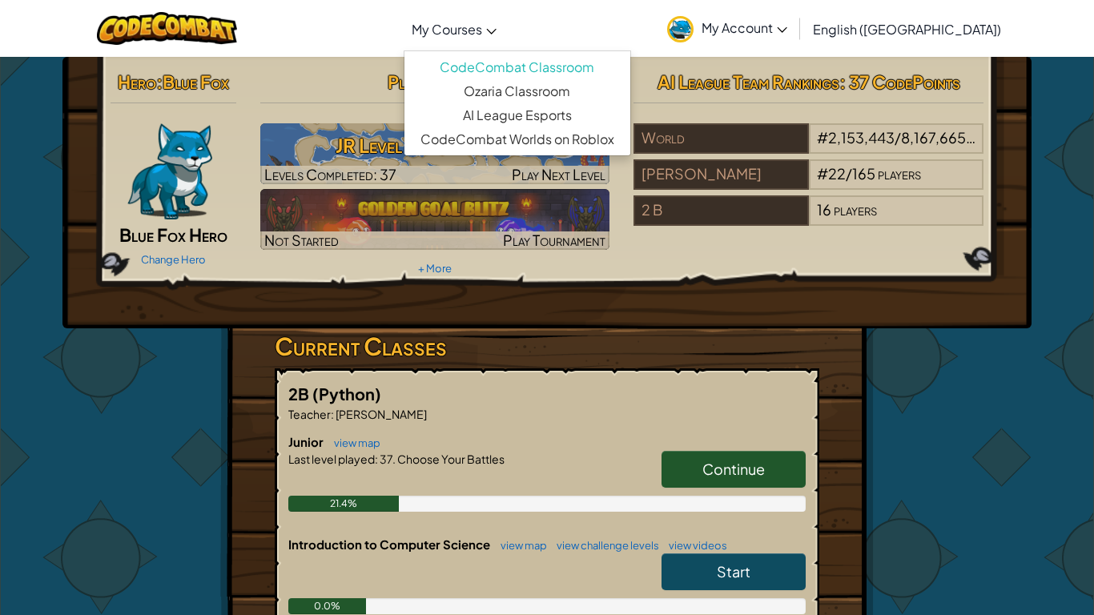
click at [482, 22] on span "My Courses" at bounding box center [447, 29] width 70 height 17
